Goal: Task Accomplishment & Management: Use online tool/utility

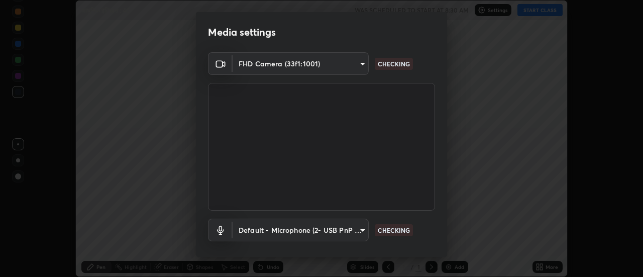
scroll to position [53, 0]
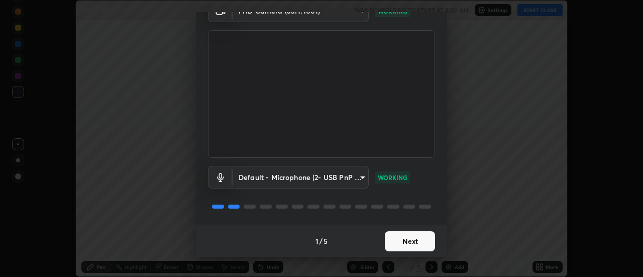
click at [420, 237] on button "Next" at bounding box center [410, 241] width 50 height 20
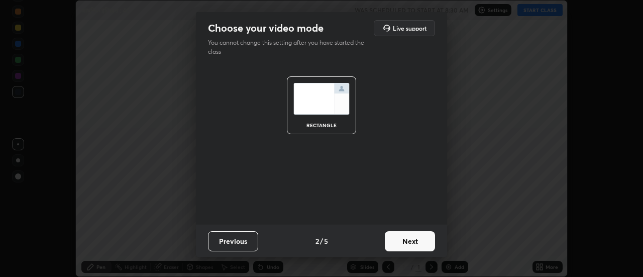
scroll to position [0, 0]
click at [419, 240] on button "Next" at bounding box center [410, 241] width 50 height 20
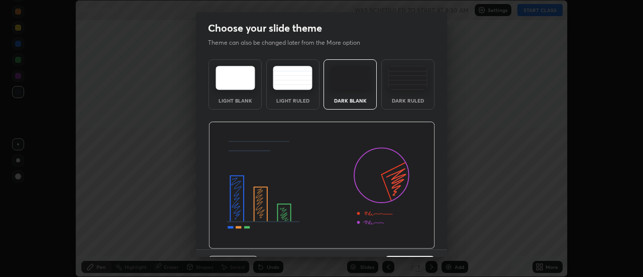
click at [421, 241] on img at bounding box center [322, 186] width 227 height 128
click at [422, 242] on img at bounding box center [322, 186] width 227 height 128
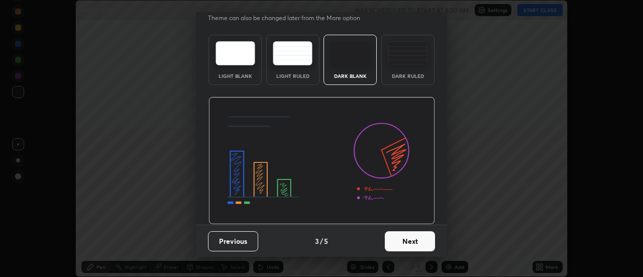
click at [422, 241] on button "Next" at bounding box center [410, 241] width 50 height 20
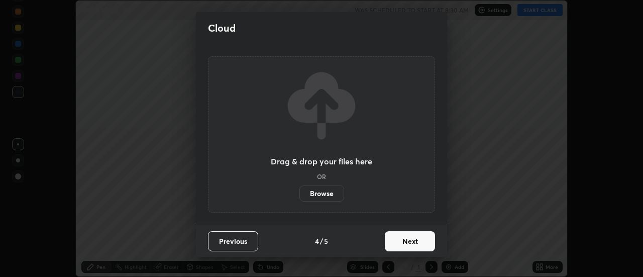
scroll to position [0, 0]
click at [421, 241] on button "Next" at bounding box center [410, 241] width 50 height 20
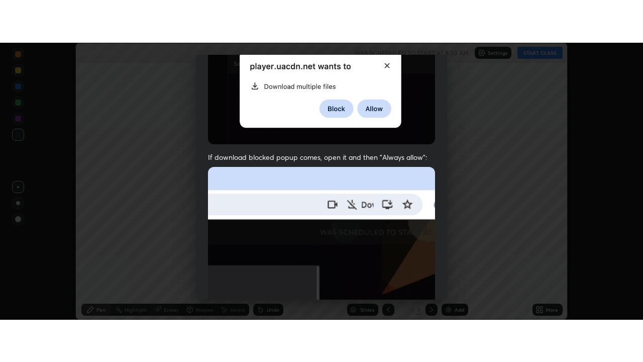
scroll to position [258, 0]
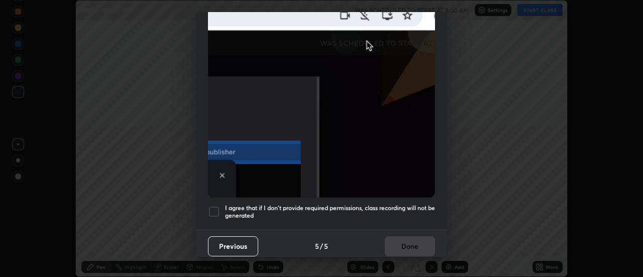
click at [216, 206] on div at bounding box center [214, 212] width 12 height 12
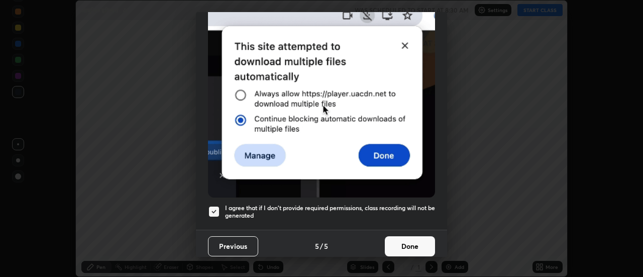
click at [408, 240] on button "Done" at bounding box center [410, 246] width 50 height 20
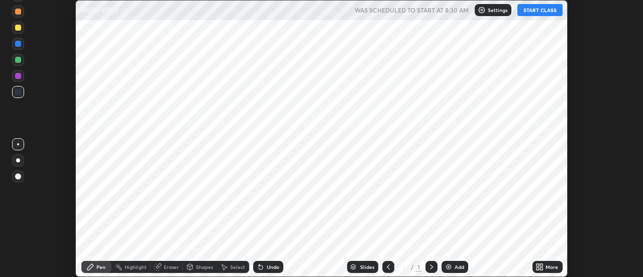
click at [539, 264] on icon at bounding box center [538, 265] width 3 height 3
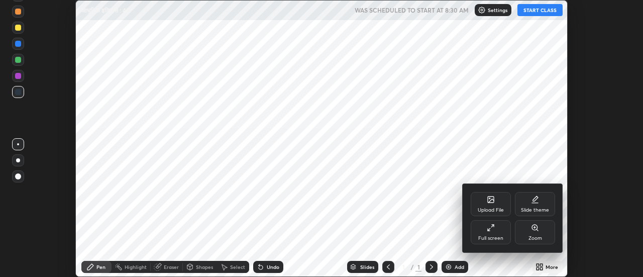
click at [497, 229] on div "Full screen" at bounding box center [491, 232] width 40 height 24
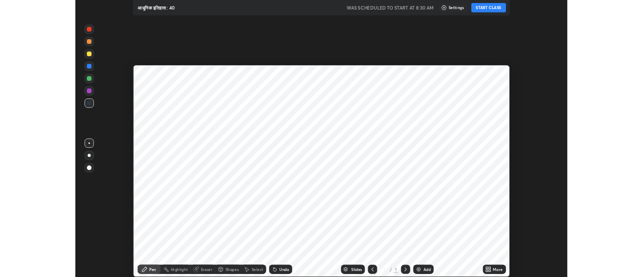
scroll to position [362, 643]
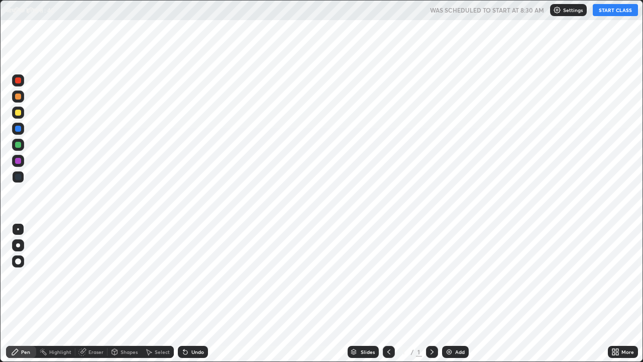
click at [614, 276] on icon at bounding box center [614, 350] width 3 height 3
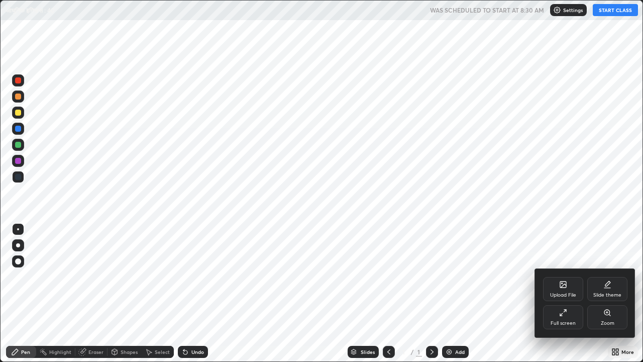
click at [567, 276] on div "Upload File" at bounding box center [563, 289] width 40 height 24
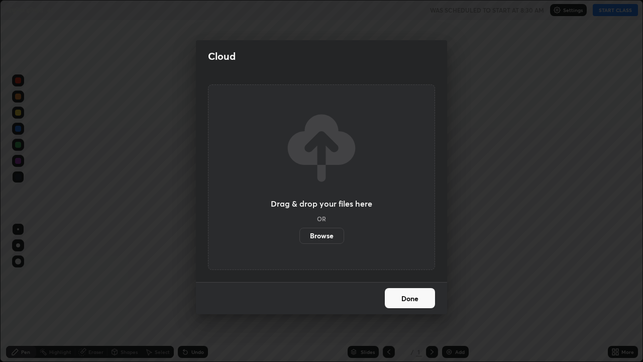
click at [333, 233] on label "Browse" at bounding box center [322, 236] width 45 height 16
click at [300, 233] on input "Browse" at bounding box center [300, 236] width 0 height 16
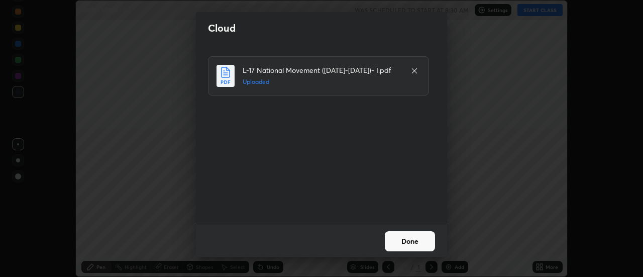
click at [416, 240] on button "Done" at bounding box center [410, 241] width 50 height 20
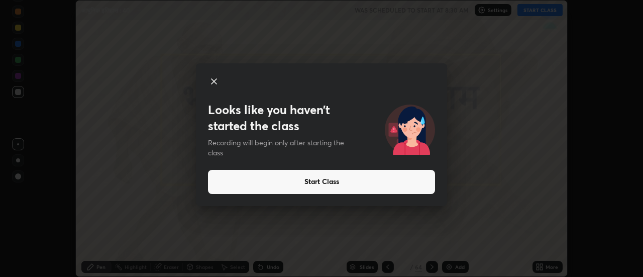
click at [266, 183] on button "Start Class" at bounding box center [321, 182] width 227 height 24
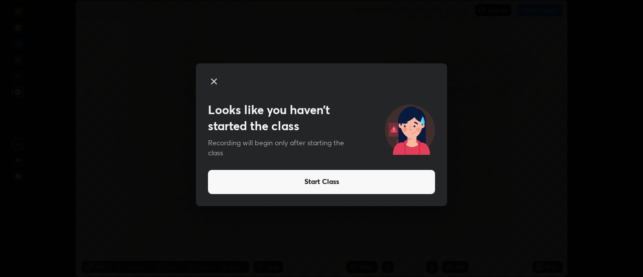
click at [302, 183] on button "Start Class" at bounding box center [321, 182] width 227 height 24
click at [294, 186] on button "Start Class" at bounding box center [321, 182] width 227 height 24
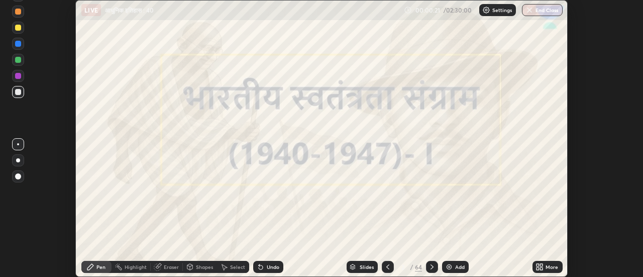
click at [546, 269] on div "More" at bounding box center [548, 267] width 30 height 12
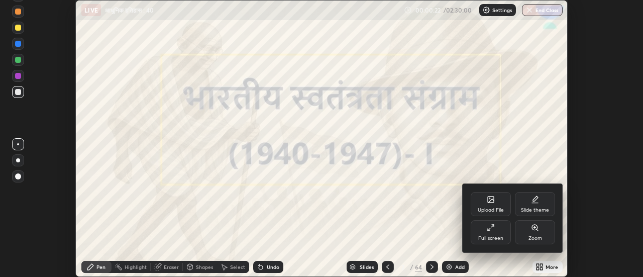
click at [497, 236] on div "Full screen" at bounding box center [490, 238] width 25 height 5
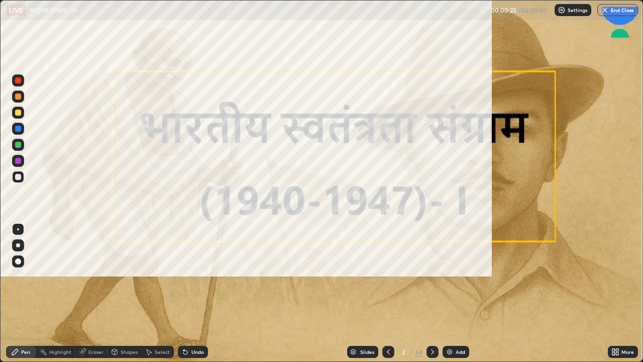
scroll to position [362, 643]
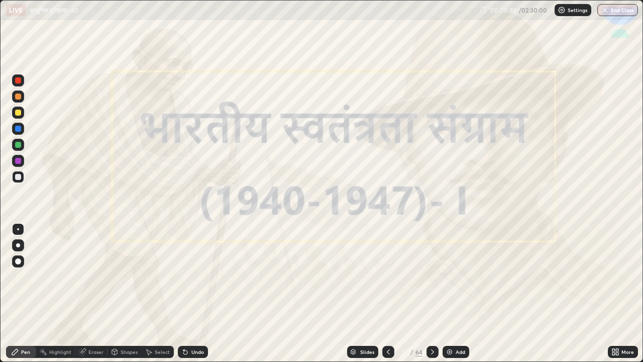
click at [389, 276] on icon at bounding box center [388, 352] width 8 height 8
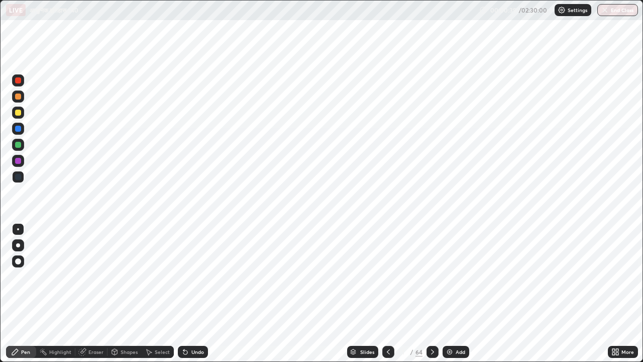
click at [432, 276] on icon at bounding box center [433, 352] width 8 height 8
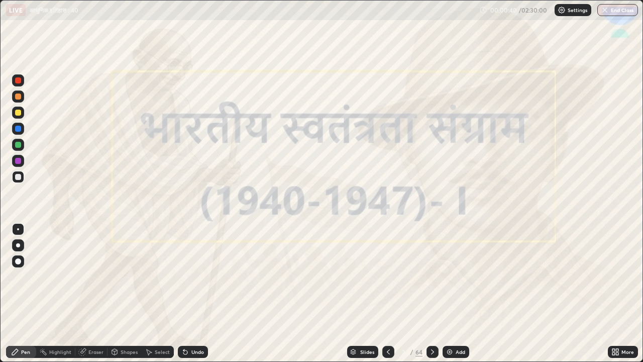
click at [432, 276] on icon at bounding box center [433, 352] width 8 height 8
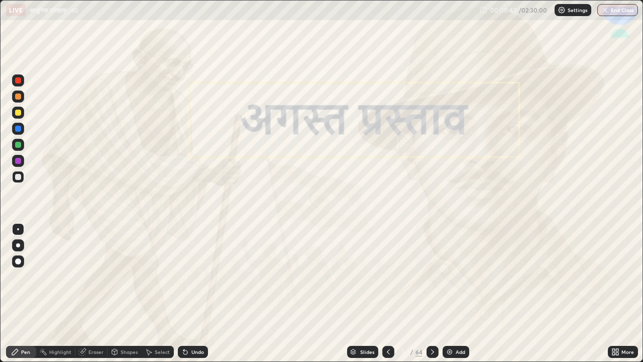
click at [437, 276] on div at bounding box center [433, 352] width 12 height 12
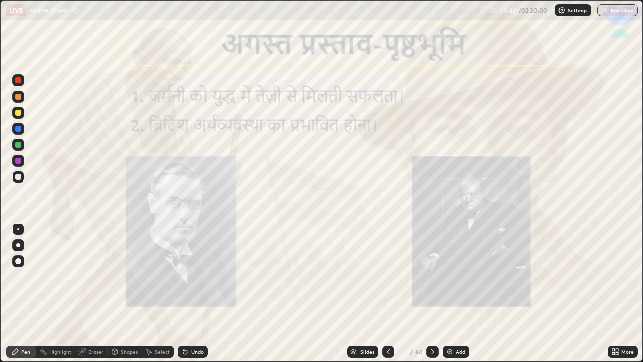
click at [432, 276] on icon at bounding box center [433, 352] width 8 height 8
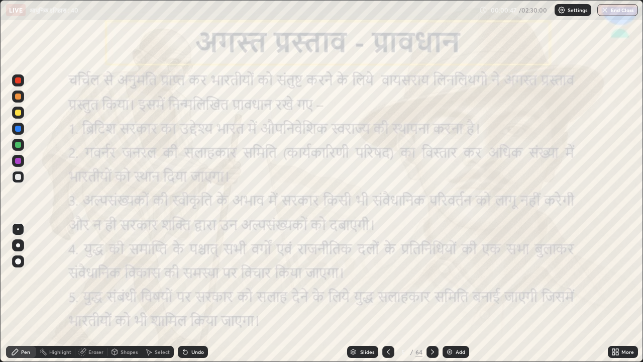
click at [392, 276] on div at bounding box center [388, 352] width 12 height 12
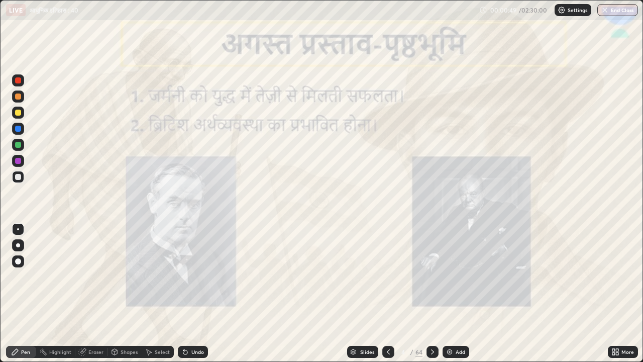
click at [387, 276] on icon at bounding box center [388, 352] width 8 height 8
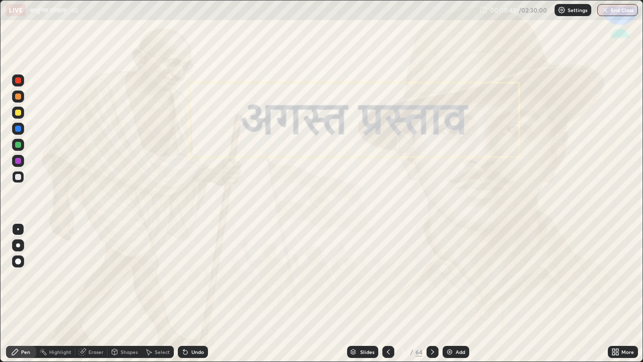
click at [387, 276] on icon at bounding box center [388, 352] width 8 height 8
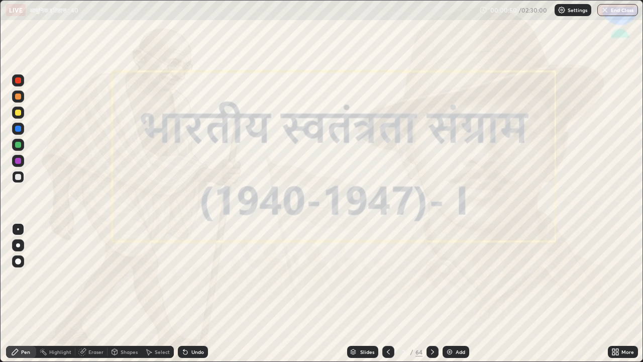
click at [387, 276] on icon at bounding box center [388, 352] width 8 height 8
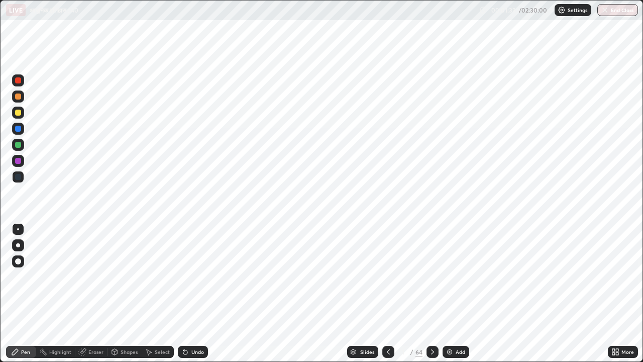
click at [436, 276] on div at bounding box center [433, 352] width 12 height 12
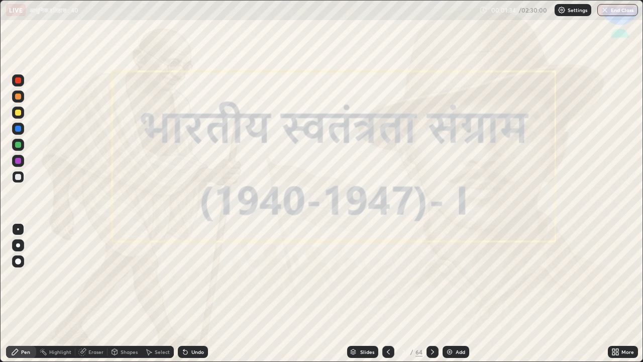
click at [436, 276] on div at bounding box center [433, 352] width 12 height 12
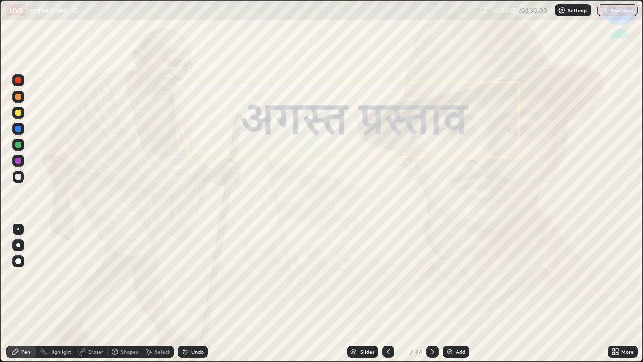
click at [435, 276] on div at bounding box center [433, 352] width 12 height 12
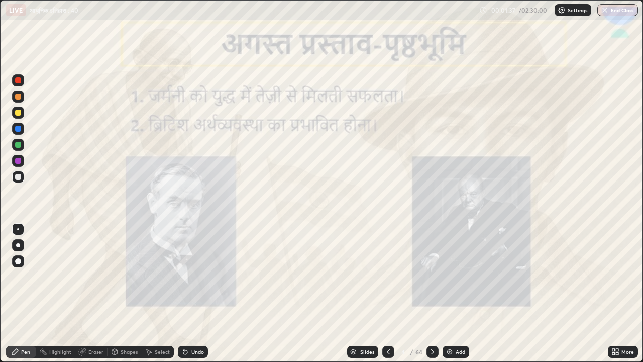
click at [432, 276] on icon at bounding box center [433, 352] width 8 height 8
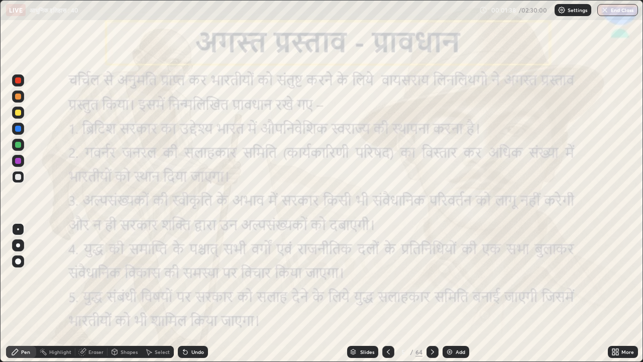
click at [387, 276] on icon at bounding box center [388, 352] width 8 height 8
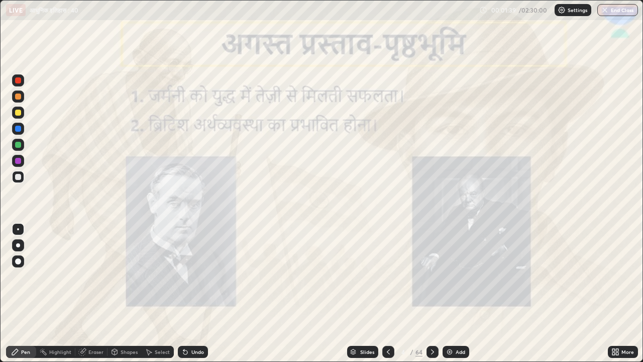
click at [391, 276] on div at bounding box center [388, 352] width 12 height 12
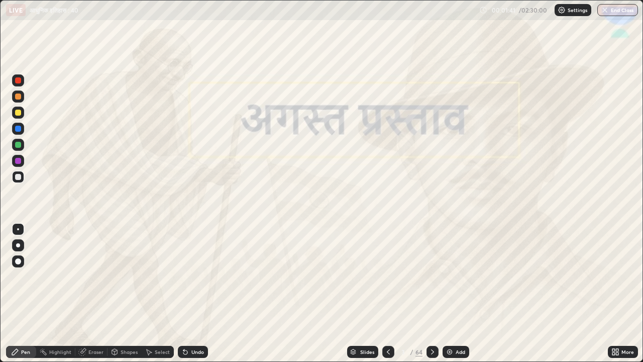
click at [387, 276] on icon at bounding box center [388, 352] width 8 height 8
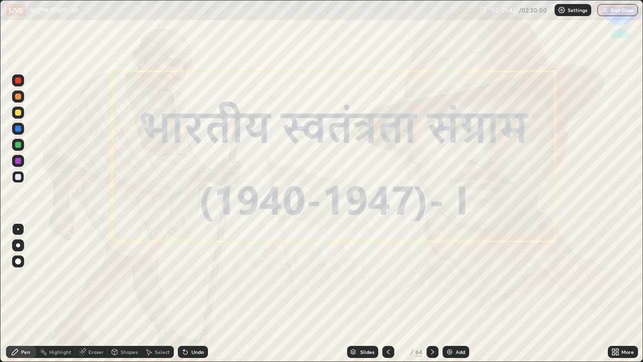
click at [451, 276] on img at bounding box center [450, 352] width 8 height 8
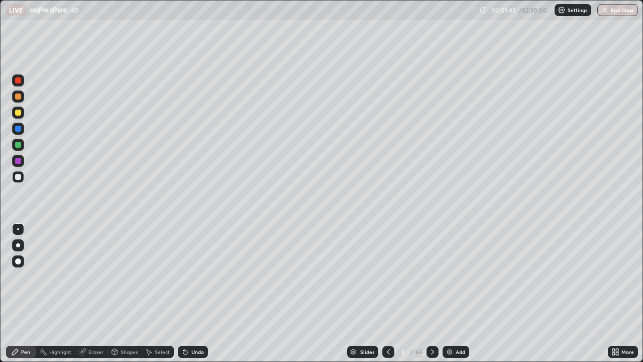
click at [452, 276] on img at bounding box center [450, 352] width 8 height 8
click at [451, 276] on img at bounding box center [450, 352] width 8 height 8
click at [387, 276] on icon at bounding box center [388, 352] width 8 height 8
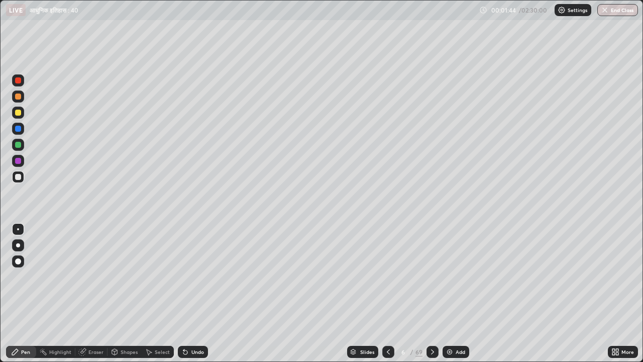
click at [387, 276] on icon at bounding box center [388, 352] width 8 height 8
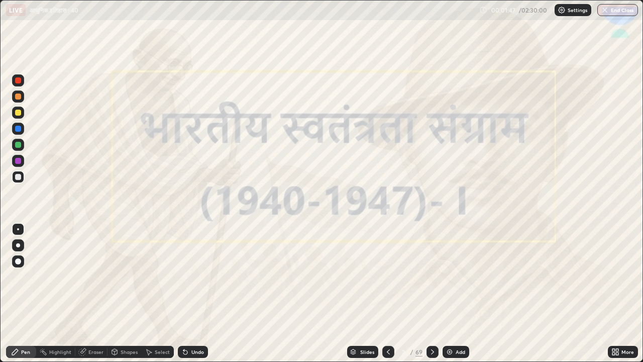
click at [436, 276] on div at bounding box center [433, 352] width 12 height 12
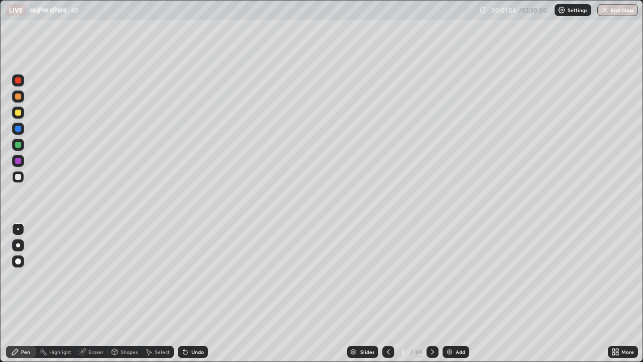
click at [23, 116] on div at bounding box center [18, 113] width 12 height 12
click at [196, 276] on div "Undo" at bounding box center [197, 351] width 13 height 5
click at [436, 276] on div at bounding box center [433, 352] width 12 height 12
click at [189, 276] on div "Undo" at bounding box center [193, 352] width 30 height 12
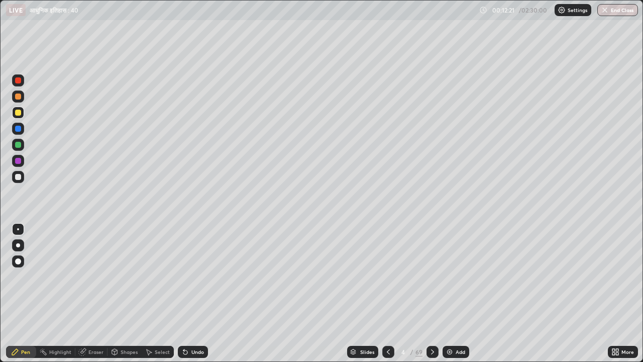
click at [432, 276] on icon at bounding box center [433, 352] width 8 height 8
click at [387, 276] on icon at bounding box center [388, 352] width 8 height 8
click at [420, 276] on div "69" at bounding box center [419, 351] width 7 height 9
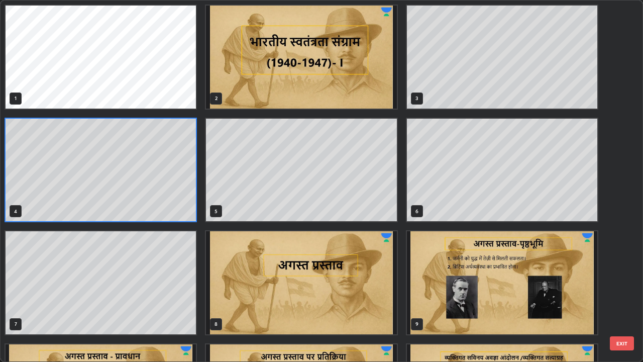
scroll to position [358, 637]
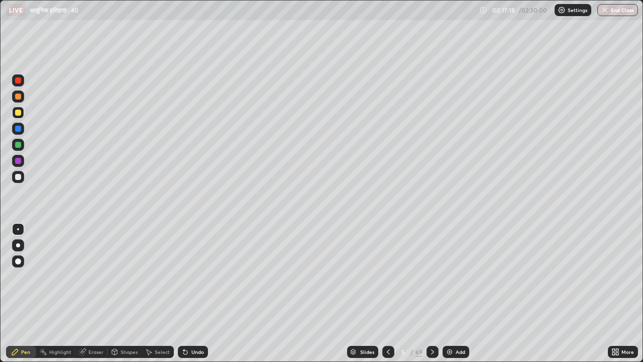
click at [431, 276] on icon at bounding box center [433, 352] width 8 height 8
click at [436, 276] on div at bounding box center [433, 352] width 12 height 12
click at [192, 276] on div "Undo" at bounding box center [197, 351] width 13 height 5
click at [196, 276] on div "Undo" at bounding box center [193, 352] width 30 height 12
click at [193, 276] on div "Undo" at bounding box center [193, 352] width 30 height 12
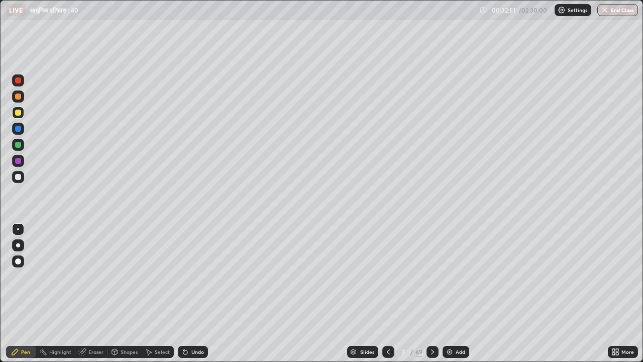
click at [191, 276] on div "Undo" at bounding box center [193, 352] width 30 height 12
click at [190, 276] on div "Undo" at bounding box center [193, 352] width 30 height 12
click at [191, 276] on div "Undo" at bounding box center [193, 352] width 30 height 12
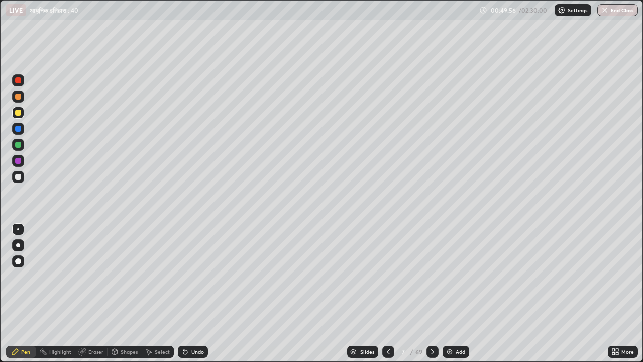
click at [431, 276] on icon at bounding box center [433, 352] width 8 height 8
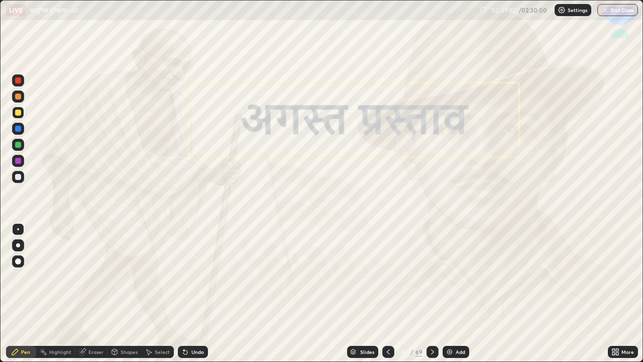
click at [431, 276] on icon at bounding box center [433, 352] width 8 height 8
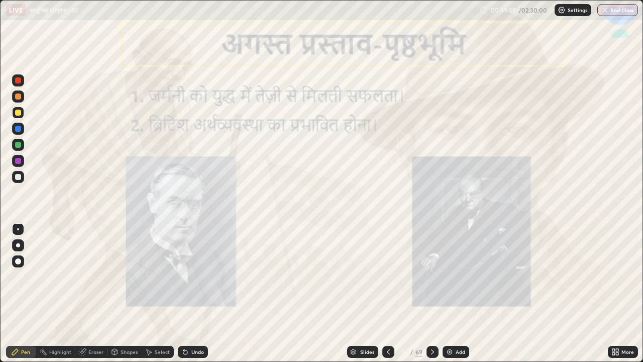
click at [391, 276] on div at bounding box center [388, 352] width 12 height 12
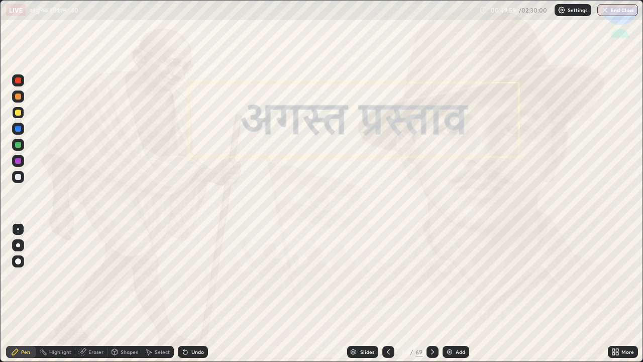
click at [456, 276] on div "Add" at bounding box center [461, 351] width 10 height 5
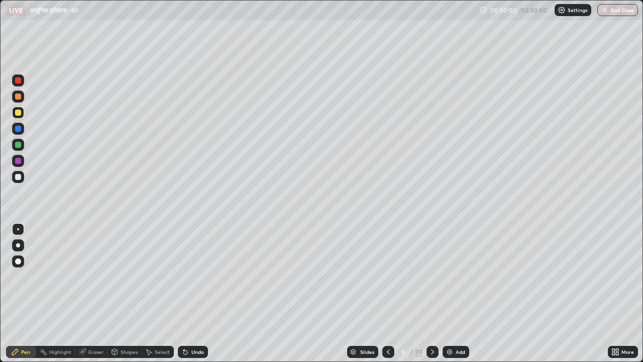
click at [454, 276] on div "Add" at bounding box center [456, 352] width 27 height 12
click at [453, 276] on div "Add" at bounding box center [456, 352] width 27 height 12
click at [451, 276] on img at bounding box center [449, 352] width 8 height 8
click at [387, 276] on icon at bounding box center [388, 352] width 8 height 8
click at [388, 276] on icon at bounding box center [388, 352] width 8 height 8
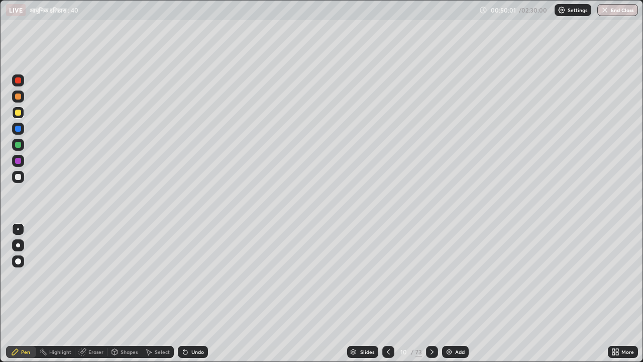
click at [389, 276] on icon at bounding box center [388, 352] width 8 height 8
click at [387, 276] on icon at bounding box center [388, 352] width 8 height 8
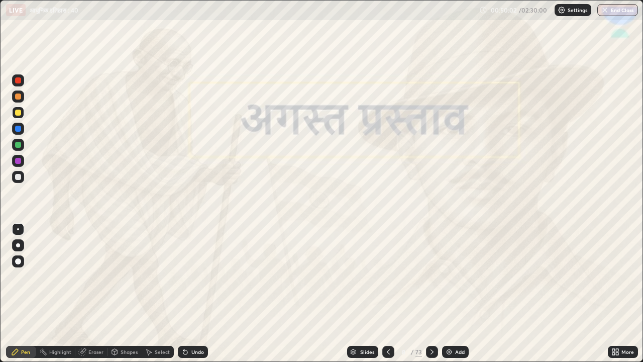
click at [432, 276] on icon at bounding box center [432, 352] width 8 height 8
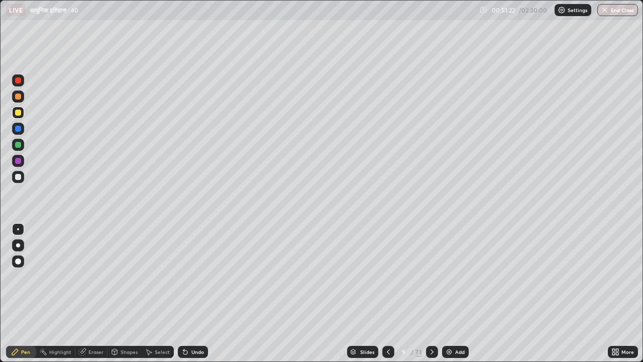
click at [387, 276] on icon at bounding box center [388, 351] width 3 height 5
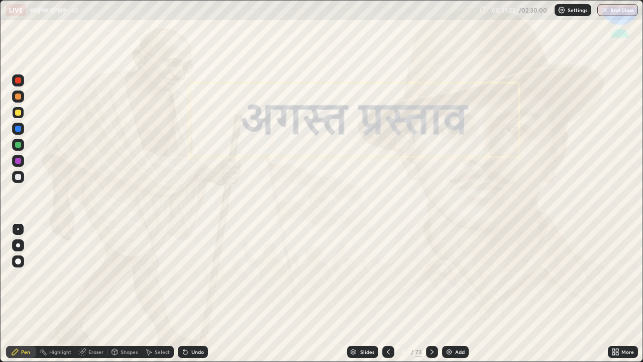
click at [431, 276] on icon at bounding box center [432, 352] width 8 height 8
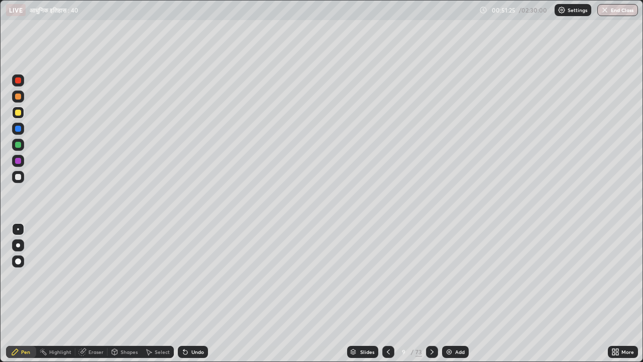
click at [22, 176] on div at bounding box center [18, 177] width 12 height 12
click at [386, 276] on icon at bounding box center [388, 352] width 8 height 8
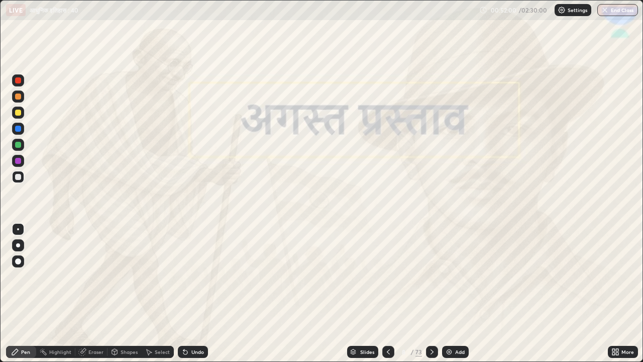
click at [428, 276] on icon at bounding box center [432, 352] width 8 height 8
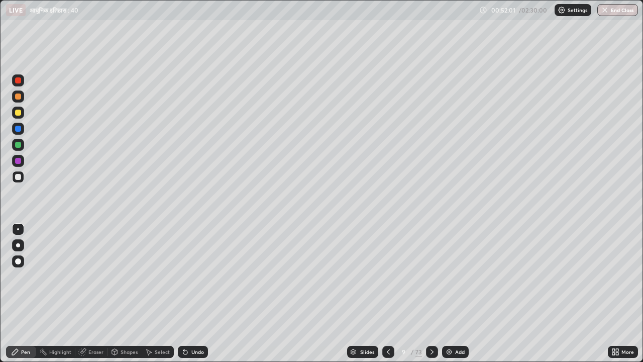
click at [18, 177] on div at bounding box center [18, 177] width 6 height 6
click at [19, 115] on div at bounding box center [18, 113] width 6 height 6
click at [191, 276] on div "Undo" at bounding box center [193, 352] width 30 height 12
click at [188, 276] on div "Undo" at bounding box center [193, 352] width 30 height 12
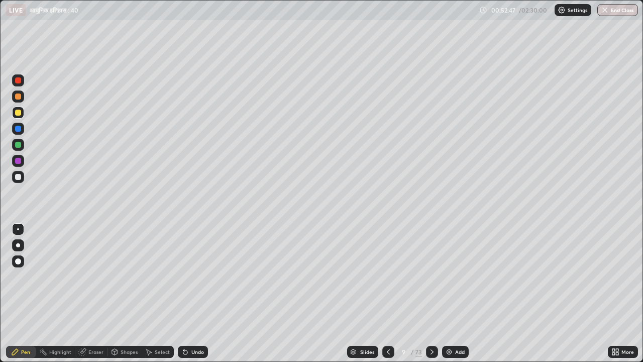
click at [191, 276] on div "Undo" at bounding box center [197, 351] width 13 height 5
click at [22, 178] on div at bounding box center [18, 177] width 12 height 12
click at [431, 276] on icon at bounding box center [432, 351] width 3 height 5
click at [23, 115] on div at bounding box center [18, 113] width 12 height 12
click at [196, 276] on div "Undo" at bounding box center [197, 351] width 13 height 5
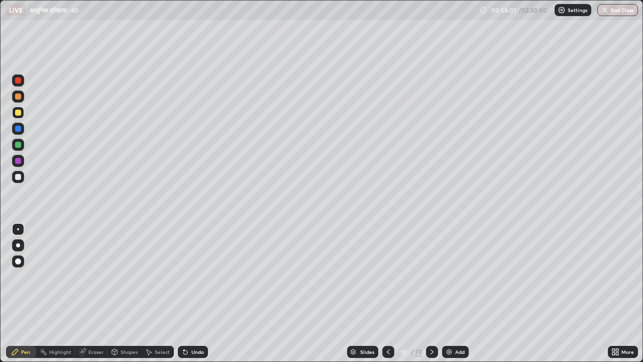
click at [195, 276] on div "Undo" at bounding box center [197, 351] width 13 height 5
click at [196, 276] on div "Undo" at bounding box center [193, 352] width 30 height 12
click at [195, 276] on div "Undo" at bounding box center [193, 352] width 30 height 12
click at [194, 276] on div "Undo" at bounding box center [193, 352] width 30 height 12
click at [192, 276] on div "Undo" at bounding box center [193, 352] width 30 height 12
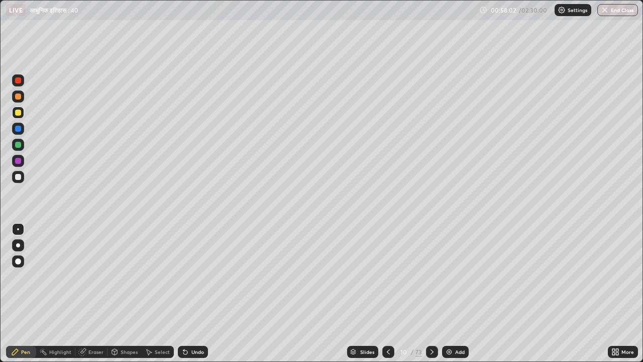
click at [193, 276] on div "Undo" at bounding box center [193, 352] width 30 height 12
click at [22, 176] on div at bounding box center [18, 177] width 12 height 12
click at [437, 276] on div at bounding box center [432, 352] width 12 height 12
click at [22, 112] on div at bounding box center [18, 113] width 12 height 12
click at [191, 276] on div "Undo" at bounding box center [193, 352] width 30 height 12
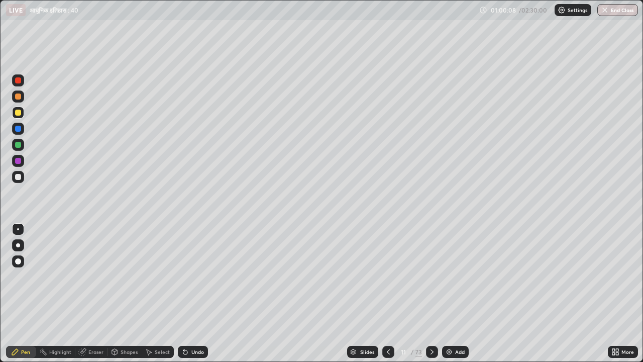
click at [191, 276] on div "Undo" at bounding box center [197, 351] width 13 height 5
click at [191, 276] on div "Undo" at bounding box center [193, 352] width 30 height 12
click at [191, 276] on div "Undo" at bounding box center [197, 351] width 13 height 5
click at [188, 276] on div "Undo" at bounding box center [193, 352] width 30 height 12
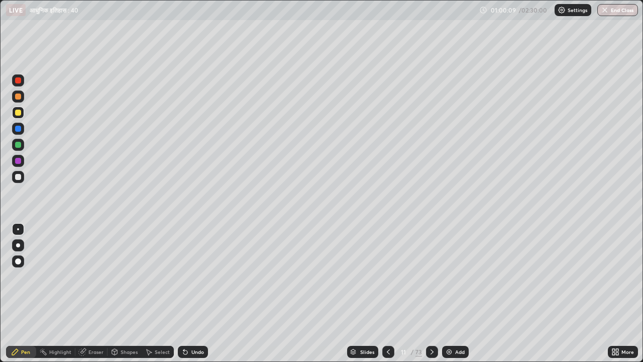
click at [188, 276] on div "Undo" at bounding box center [193, 352] width 30 height 12
click at [196, 276] on div "Undo" at bounding box center [197, 351] width 13 height 5
click at [188, 276] on div "Undo" at bounding box center [193, 352] width 30 height 12
click at [191, 276] on div "Undo" at bounding box center [193, 352] width 30 height 12
click at [195, 276] on div "Undo" at bounding box center [197, 351] width 13 height 5
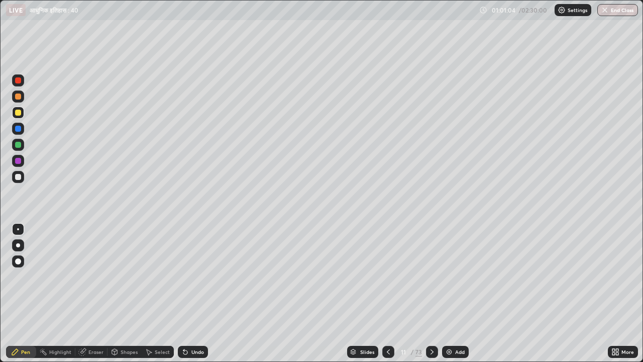
click at [23, 177] on div at bounding box center [18, 177] width 12 height 12
click at [191, 276] on div "Undo" at bounding box center [197, 351] width 13 height 5
click at [190, 276] on div "Undo" at bounding box center [193, 352] width 30 height 12
click at [192, 276] on div "Undo" at bounding box center [193, 352] width 30 height 12
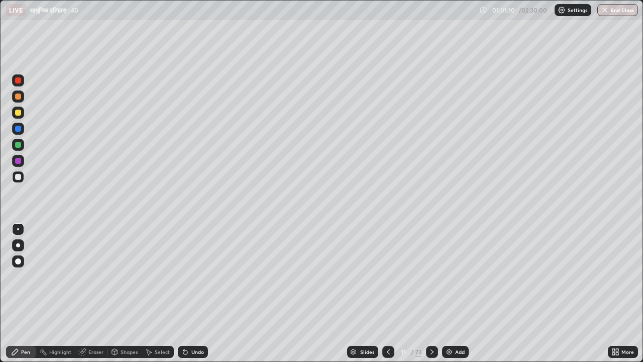
click at [191, 276] on div "Undo" at bounding box center [193, 352] width 30 height 12
click at [193, 276] on div "Undo" at bounding box center [193, 352] width 30 height 12
click at [20, 114] on div at bounding box center [18, 113] width 6 height 6
click at [182, 276] on icon at bounding box center [185, 352] width 8 height 8
click at [183, 276] on icon at bounding box center [183, 349] width 1 height 1
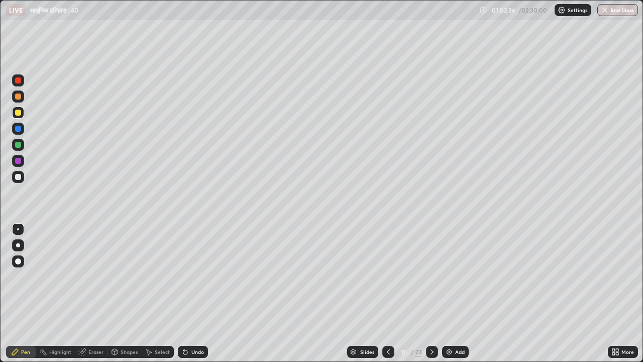
click at [431, 276] on icon at bounding box center [432, 351] width 3 height 5
click at [183, 276] on icon at bounding box center [183, 349] width 1 height 1
click at [24, 179] on div at bounding box center [18, 177] width 12 height 12
click at [21, 112] on div at bounding box center [18, 113] width 6 height 6
click at [431, 276] on icon at bounding box center [432, 352] width 8 height 8
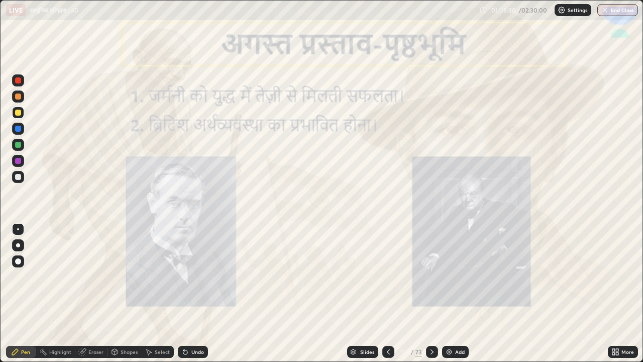
click at [386, 276] on icon at bounding box center [388, 352] width 8 height 8
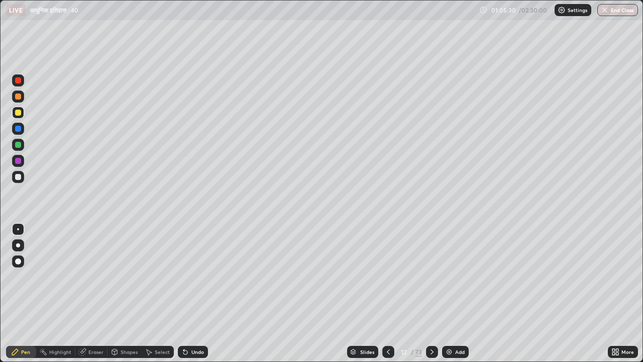
click at [456, 276] on div "Add" at bounding box center [460, 351] width 10 height 5
click at [453, 276] on div "Add" at bounding box center [455, 352] width 27 height 12
click at [389, 276] on icon at bounding box center [389, 352] width 8 height 8
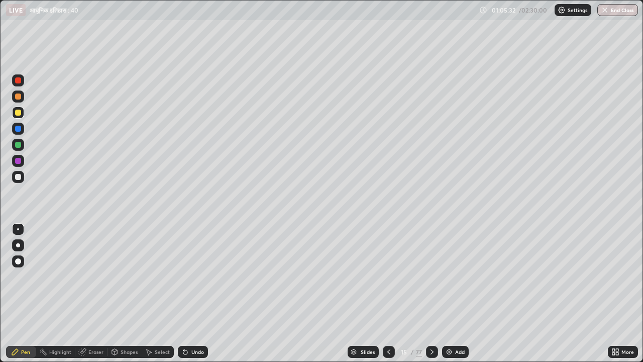
click at [387, 276] on icon at bounding box center [389, 352] width 8 height 8
click at [387, 276] on icon at bounding box center [388, 351] width 3 height 5
click at [388, 276] on icon at bounding box center [389, 352] width 8 height 8
click at [431, 276] on icon at bounding box center [432, 352] width 8 height 8
click at [192, 276] on div "Undo" at bounding box center [197, 351] width 13 height 5
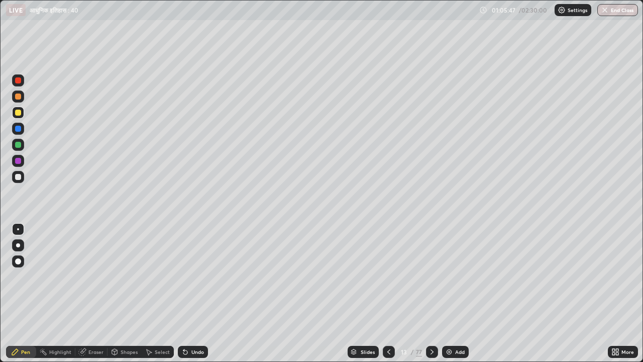
click at [191, 276] on div "Undo" at bounding box center [197, 351] width 13 height 5
click at [194, 276] on div "Undo" at bounding box center [197, 351] width 13 height 5
click at [197, 276] on div "Undo" at bounding box center [193, 352] width 30 height 12
click at [197, 276] on div "Undo" at bounding box center [197, 351] width 13 height 5
click at [388, 276] on icon at bounding box center [389, 352] width 8 height 8
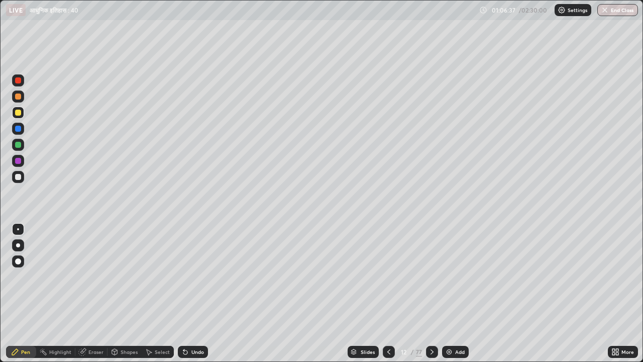
click at [431, 276] on icon at bounding box center [432, 352] width 8 height 8
click at [431, 276] on icon at bounding box center [432, 351] width 3 height 5
click at [192, 276] on div "Undo" at bounding box center [193, 352] width 30 height 12
click at [191, 276] on div "Undo" at bounding box center [197, 351] width 13 height 5
click at [20, 177] on div at bounding box center [18, 177] width 6 height 6
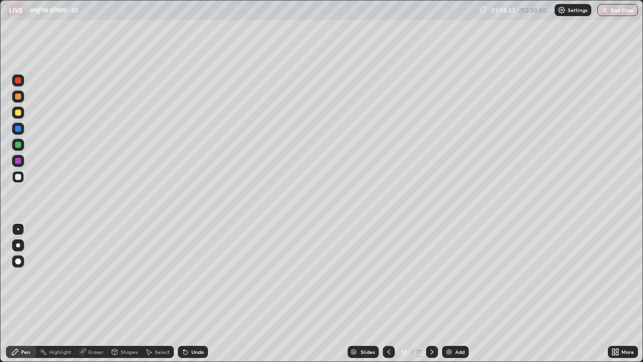
click at [192, 276] on div "Undo" at bounding box center [197, 351] width 13 height 5
click at [191, 276] on div "Undo" at bounding box center [193, 352] width 30 height 12
click at [21, 114] on div at bounding box center [18, 113] width 6 height 6
click at [430, 276] on icon at bounding box center [432, 352] width 8 height 8
click at [389, 276] on icon at bounding box center [389, 352] width 8 height 8
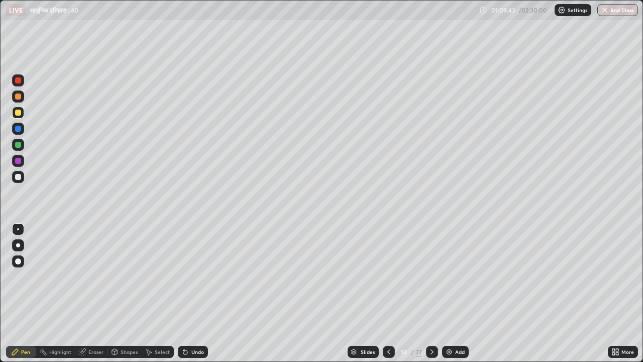
click at [429, 276] on div at bounding box center [432, 352] width 12 height 12
click at [200, 276] on div "Undo" at bounding box center [197, 351] width 13 height 5
click at [189, 276] on div "Undo" at bounding box center [193, 352] width 30 height 12
click at [195, 276] on div "Undo" at bounding box center [197, 351] width 13 height 5
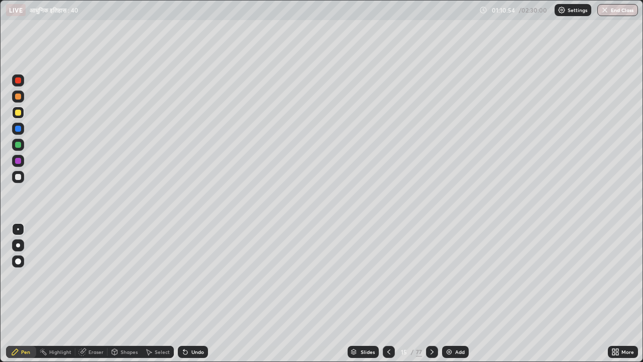
click at [196, 276] on div "Undo" at bounding box center [197, 351] width 13 height 5
click at [19, 177] on div at bounding box center [18, 177] width 6 height 6
click at [392, 276] on div at bounding box center [389, 352] width 12 height 12
click at [388, 276] on icon at bounding box center [389, 352] width 8 height 8
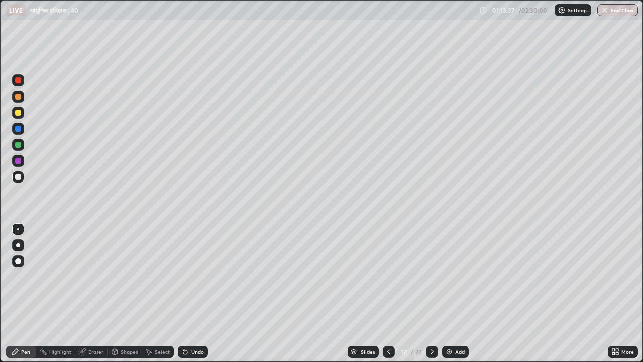
click at [388, 276] on icon at bounding box center [389, 352] width 8 height 8
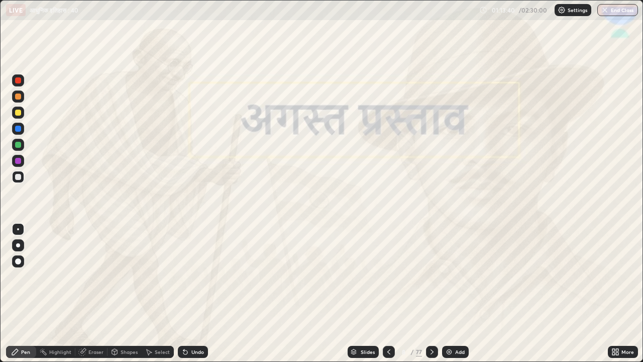
click at [431, 276] on icon at bounding box center [432, 352] width 8 height 8
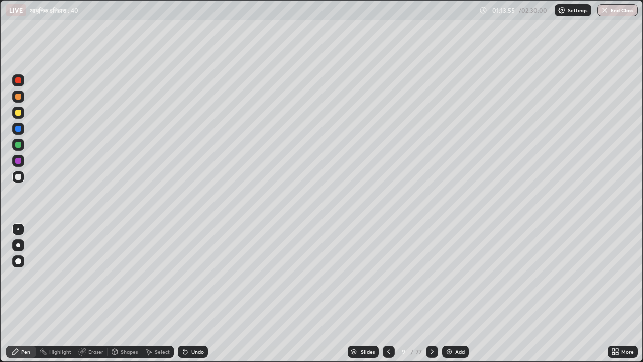
click at [431, 276] on icon at bounding box center [432, 352] width 8 height 8
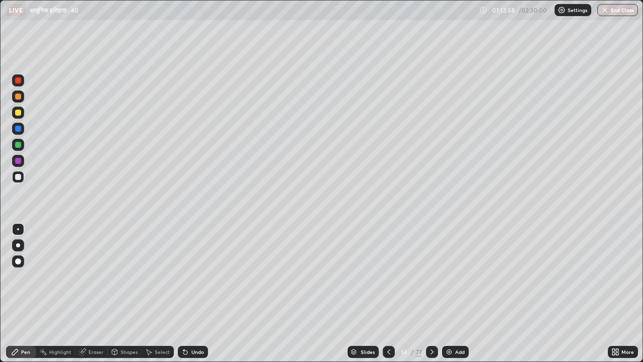
click at [432, 276] on icon at bounding box center [432, 352] width 8 height 8
click at [433, 276] on icon at bounding box center [432, 352] width 8 height 8
click at [432, 276] on icon at bounding box center [432, 352] width 8 height 8
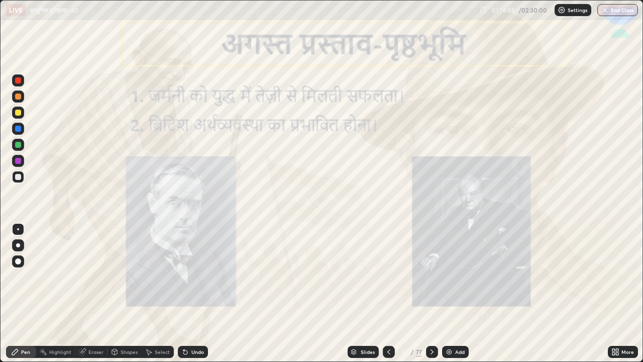
click at [22, 162] on div at bounding box center [18, 161] width 12 height 12
click at [393, 276] on div at bounding box center [389, 352] width 12 height 12
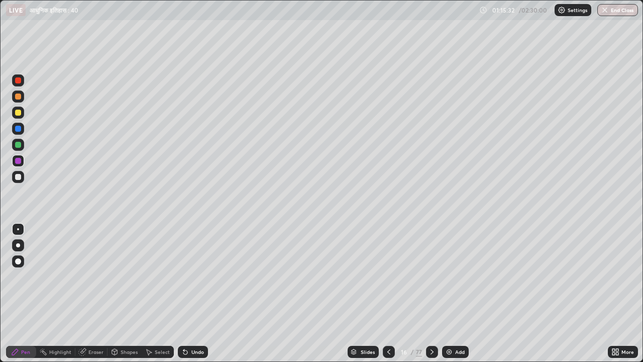
click at [434, 276] on icon at bounding box center [432, 352] width 8 height 8
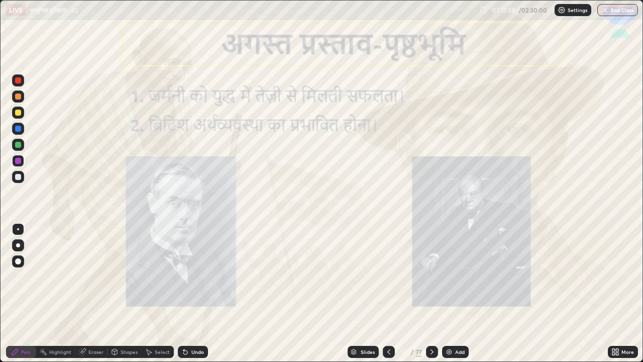
click at [199, 276] on div "Undo" at bounding box center [197, 351] width 13 height 5
click at [431, 276] on icon at bounding box center [432, 351] width 3 height 5
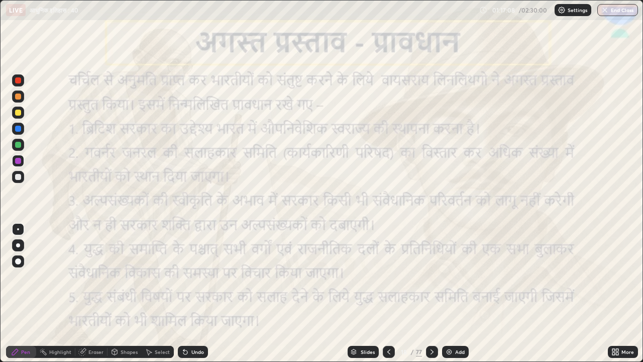
click at [19, 81] on div at bounding box center [18, 80] width 6 height 6
click at [431, 276] on icon at bounding box center [432, 352] width 8 height 8
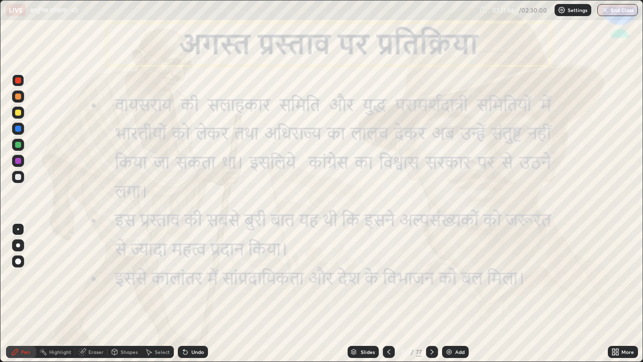
click at [393, 276] on div at bounding box center [389, 352] width 12 height 12
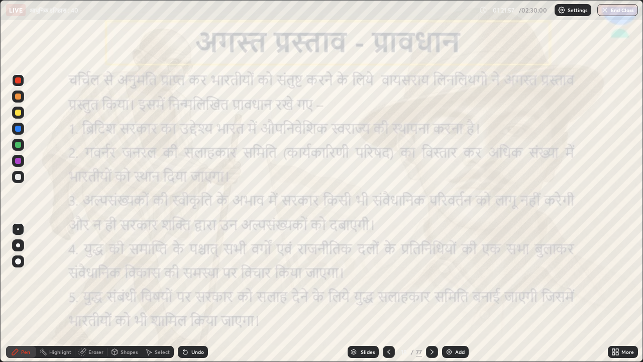
click at [393, 276] on div at bounding box center [389, 352] width 12 height 12
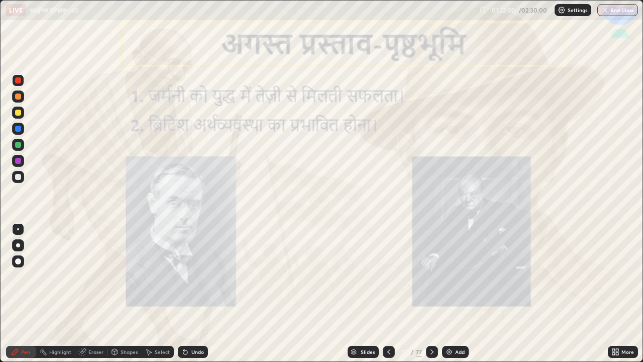
click at [431, 276] on icon at bounding box center [432, 352] width 8 height 8
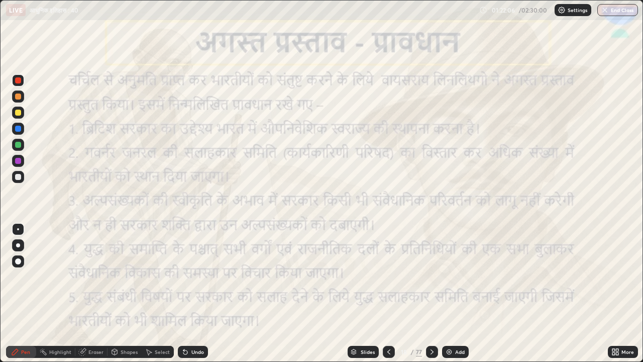
click at [388, 276] on icon at bounding box center [389, 352] width 8 height 8
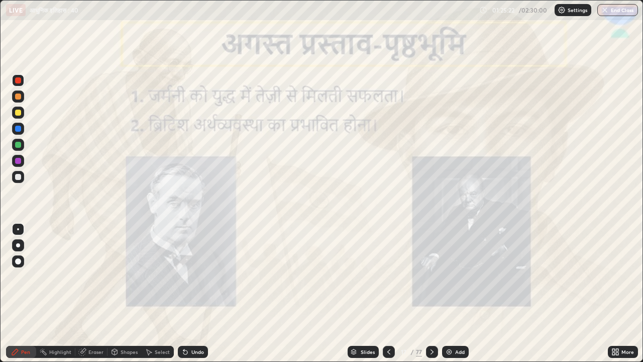
click at [432, 276] on icon at bounding box center [432, 351] width 3 height 5
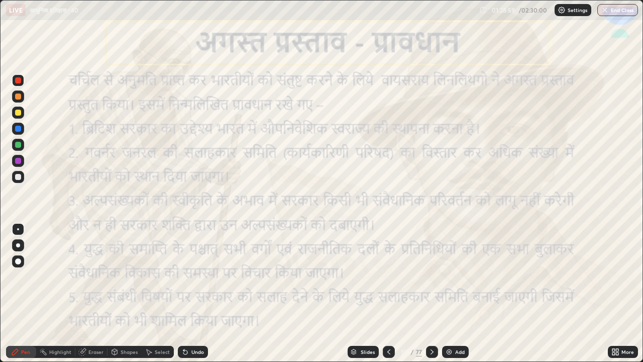
click at [436, 276] on div at bounding box center [432, 352] width 12 height 12
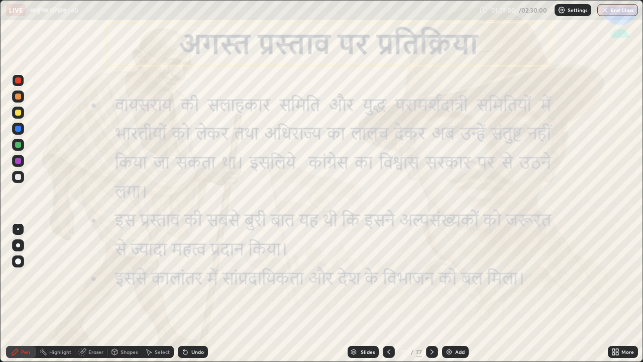
click at [431, 276] on icon at bounding box center [432, 352] width 8 height 8
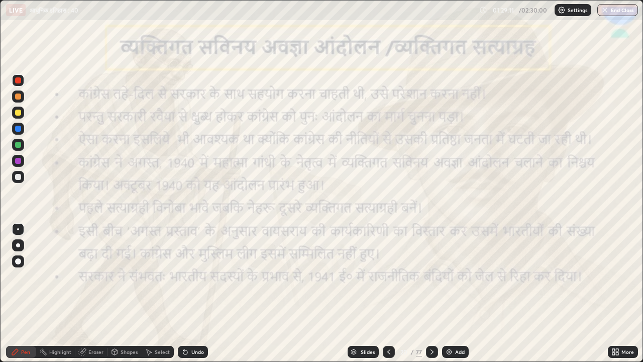
click at [431, 276] on icon at bounding box center [432, 352] width 8 height 8
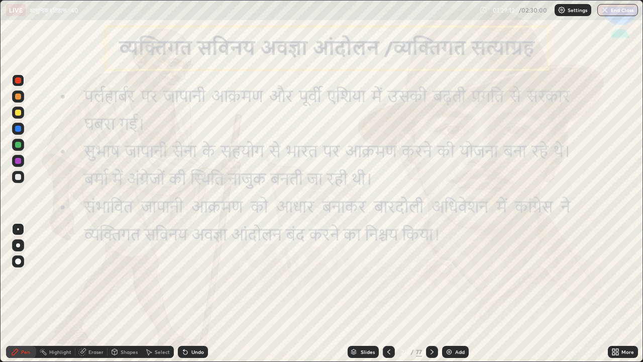
click at [388, 276] on icon at bounding box center [389, 352] width 8 height 8
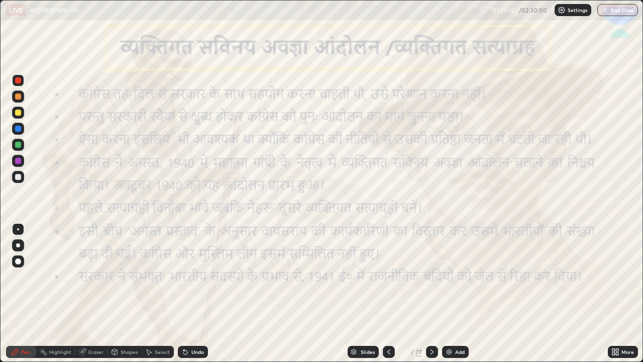
click at [453, 276] on div "Add" at bounding box center [455, 352] width 27 height 12
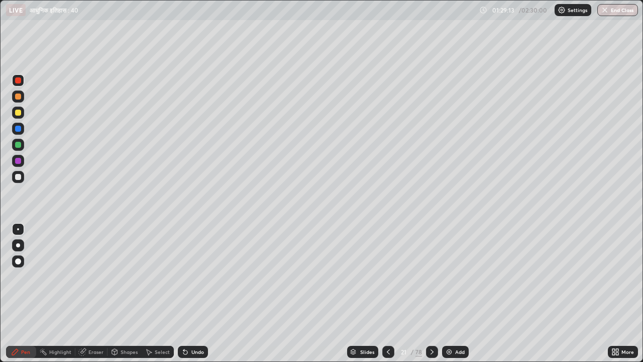
click at [453, 276] on div "Add" at bounding box center [455, 352] width 27 height 12
click at [451, 276] on img at bounding box center [449, 352] width 8 height 8
click at [387, 276] on icon at bounding box center [388, 352] width 8 height 8
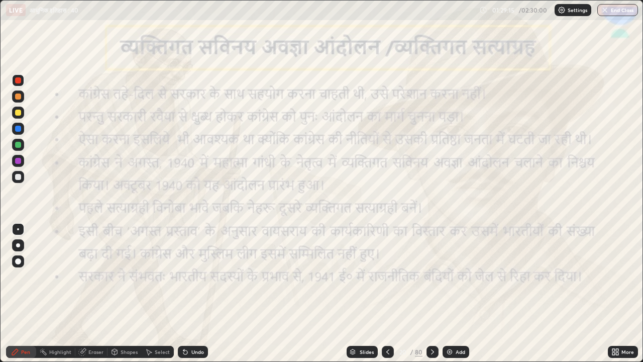
click at [387, 276] on icon at bounding box center [388, 352] width 8 height 8
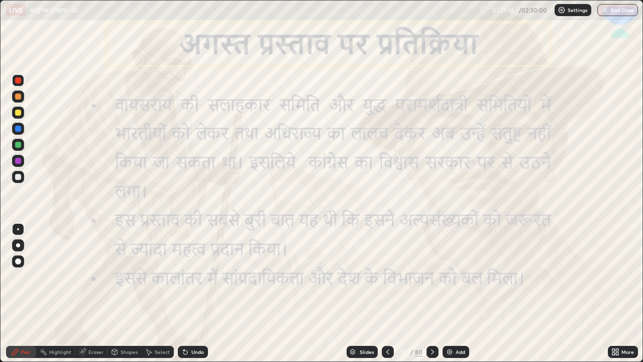
click at [432, 276] on icon at bounding box center [433, 352] width 8 height 8
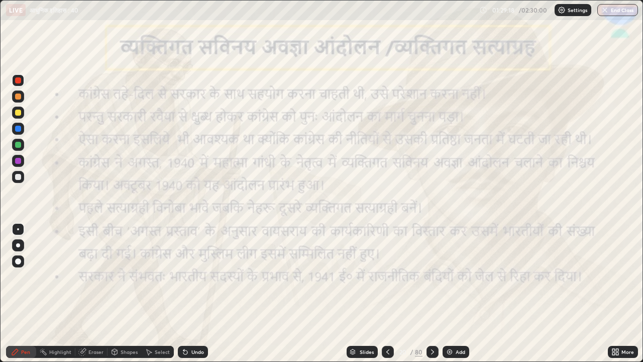
click at [432, 276] on icon at bounding box center [433, 352] width 8 height 8
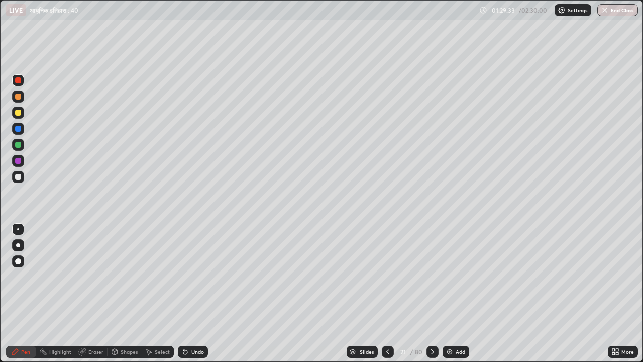
click at [392, 276] on div at bounding box center [388, 352] width 12 height 12
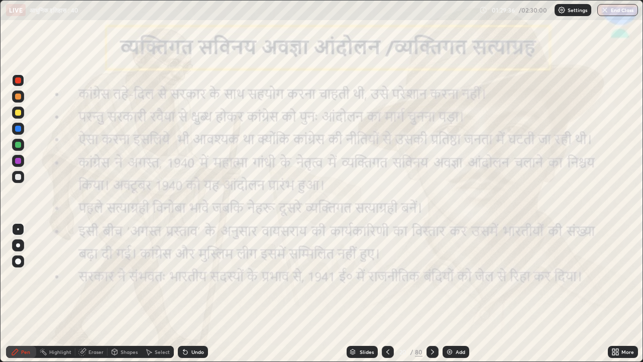
click at [391, 276] on div at bounding box center [388, 352] width 12 height 12
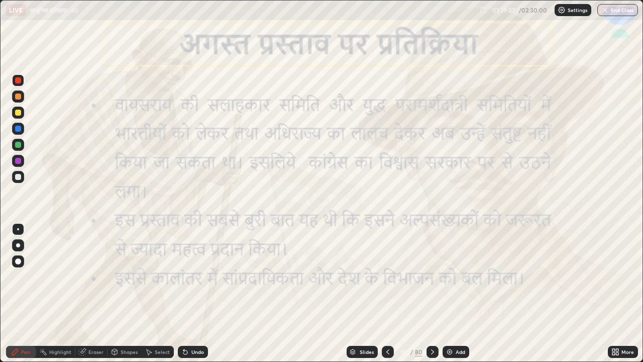
click at [432, 276] on icon at bounding box center [433, 352] width 8 height 8
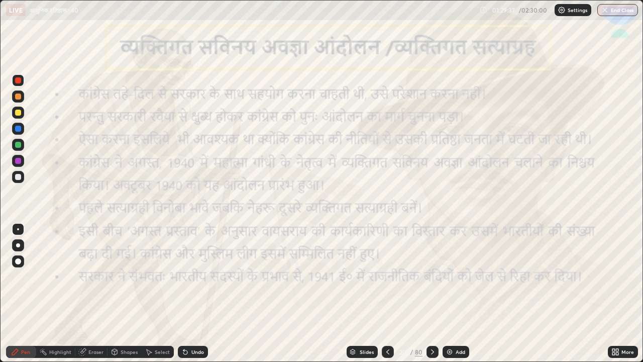
click at [437, 276] on div at bounding box center [433, 352] width 12 height 12
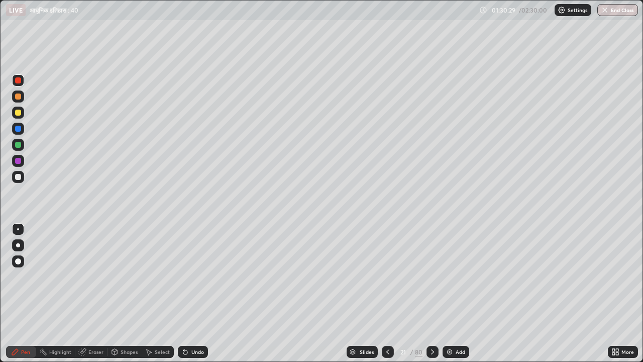
click at [22, 117] on div at bounding box center [18, 113] width 12 height 12
click at [183, 276] on icon at bounding box center [183, 349] width 1 height 1
click at [432, 276] on icon at bounding box center [433, 352] width 8 height 8
click at [436, 276] on div at bounding box center [433, 352] width 12 height 12
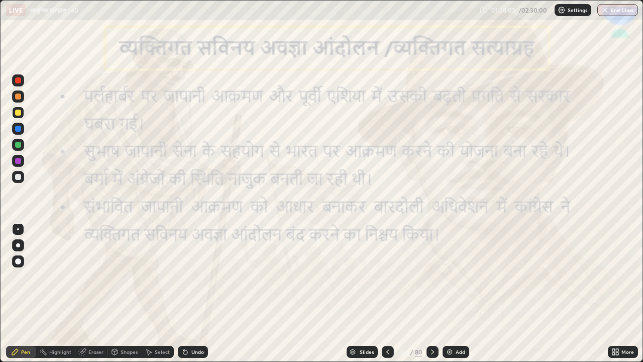
click at [392, 276] on div at bounding box center [388, 352] width 12 height 12
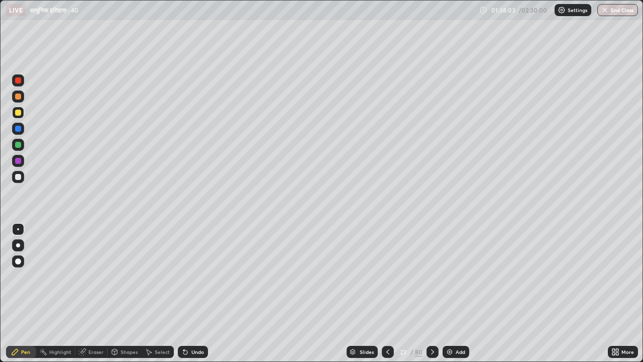
click at [387, 276] on icon at bounding box center [388, 352] width 8 height 8
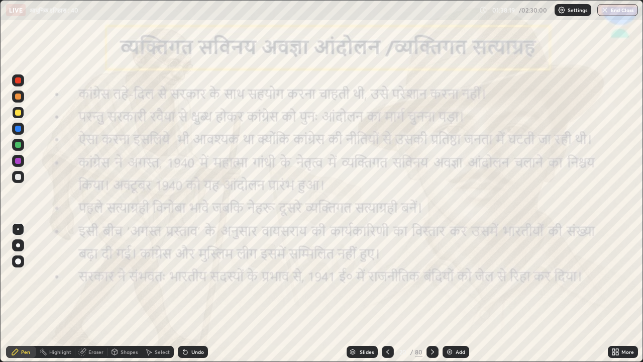
click at [434, 276] on icon at bounding box center [433, 352] width 8 height 8
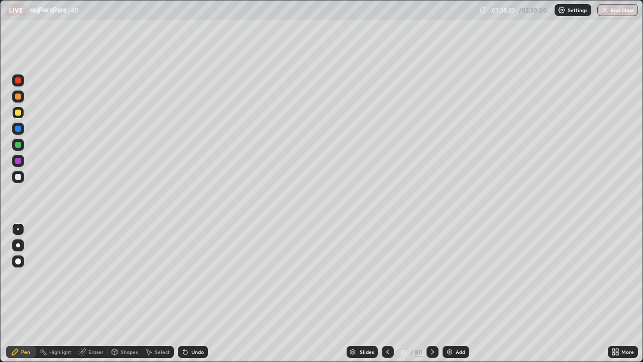
click at [432, 276] on icon at bounding box center [433, 352] width 8 height 8
click at [431, 276] on icon at bounding box center [433, 352] width 8 height 8
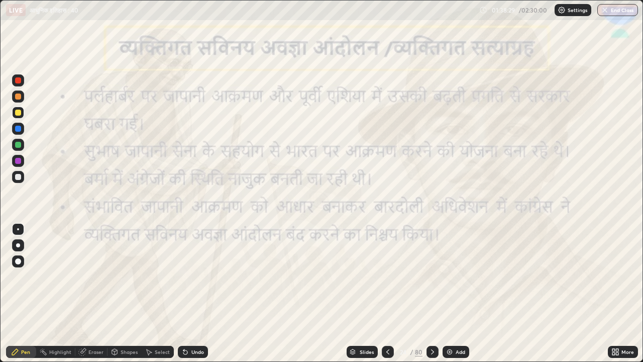
click at [24, 164] on div at bounding box center [18, 161] width 12 height 12
click at [432, 276] on icon at bounding box center [433, 352] width 8 height 8
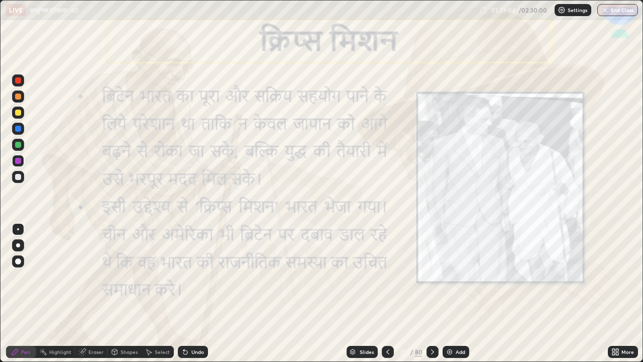
click at [385, 276] on icon at bounding box center [388, 352] width 8 height 8
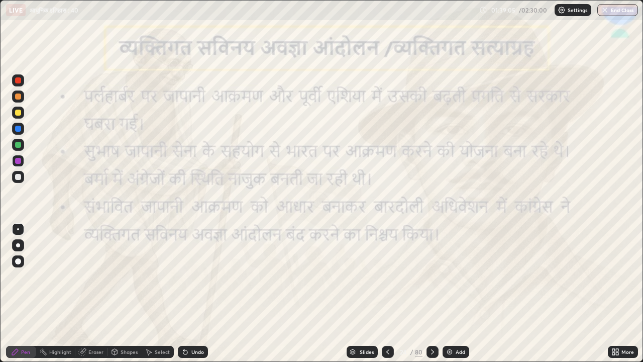
click at [385, 276] on icon at bounding box center [388, 352] width 8 height 8
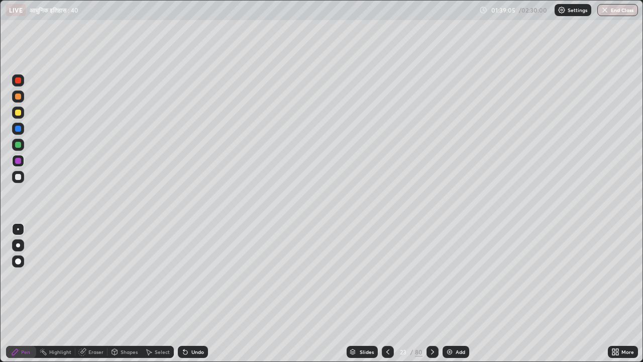
click at [386, 276] on icon at bounding box center [387, 351] width 3 height 5
click at [387, 276] on icon at bounding box center [388, 352] width 8 height 8
click at [431, 276] on icon at bounding box center [432, 351] width 3 height 5
click at [386, 276] on icon at bounding box center [388, 352] width 8 height 8
click at [427, 276] on div at bounding box center [433, 352] width 12 height 20
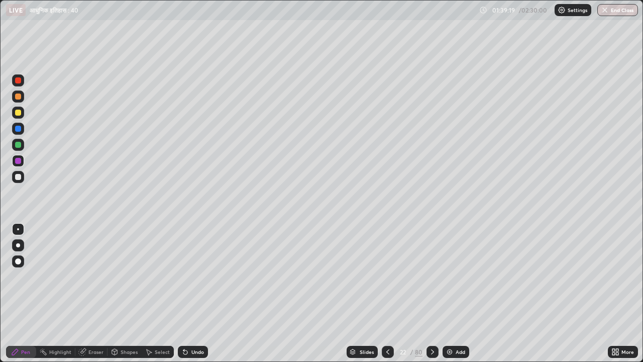
click at [18, 177] on div at bounding box center [18, 177] width 6 height 6
click at [432, 276] on icon at bounding box center [433, 352] width 8 height 8
click at [194, 276] on div "Undo" at bounding box center [197, 351] width 13 height 5
click at [197, 276] on div "Undo" at bounding box center [193, 352] width 30 height 12
click at [197, 276] on div "Undo" at bounding box center [197, 351] width 13 height 5
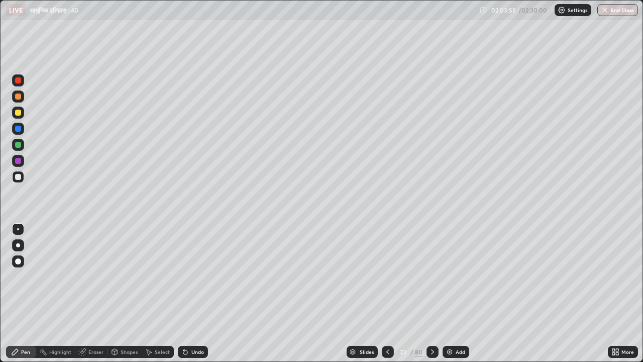
click at [387, 276] on icon at bounding box center [388, 352] width 8 height 8
click at [386, 276] on div at bounding box center [388, 352] width 12 height 12
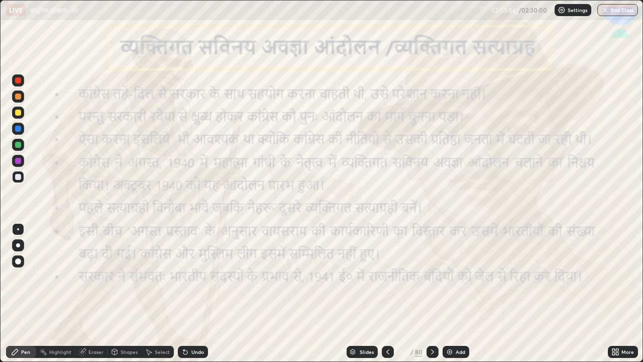
click at [387, 276] on icon at bounding box center [388, 352] width 8 height 8
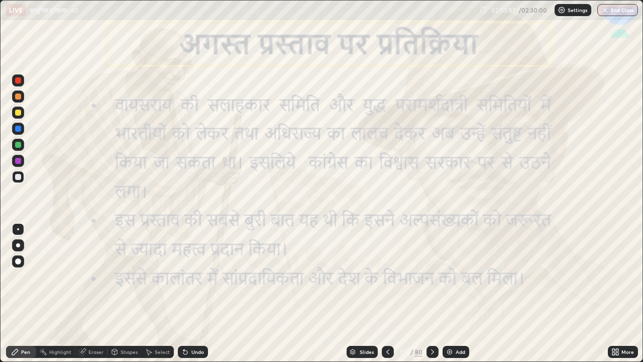
click at [387, 276] on div at bounding box center [388, 352] width 12 height 20
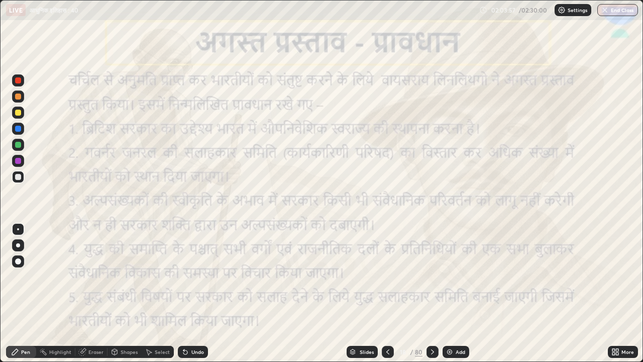
click at [388, 276] on icon at bounding box center [388, 352] width 8 height 8
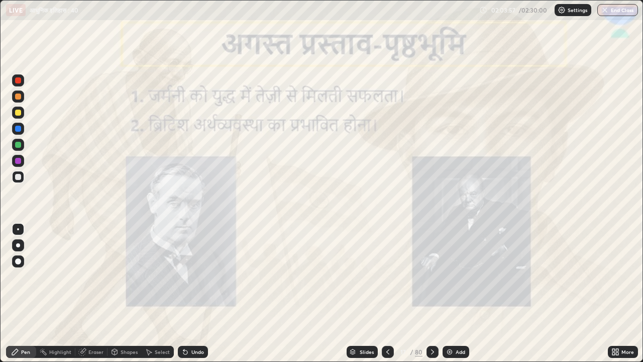
click at [387, 276] on icon at bounding box center [388, 352] width 8 height 8
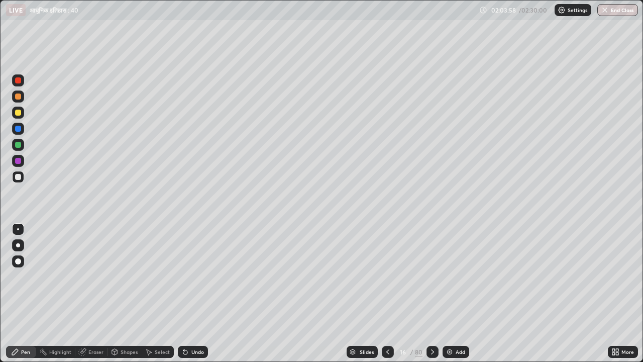
click at [388, 276] on icon at bounding box center [388, 352] width 8 height 8
click at [387, 276] on icon at bounding box center [388, 352] width 8 height 8
click at [389, 276] on icon at bounding box center [388, 352] width 8 height 8
click at [387, 276] on icon at bounding box center [388, 352] width 8 height 8
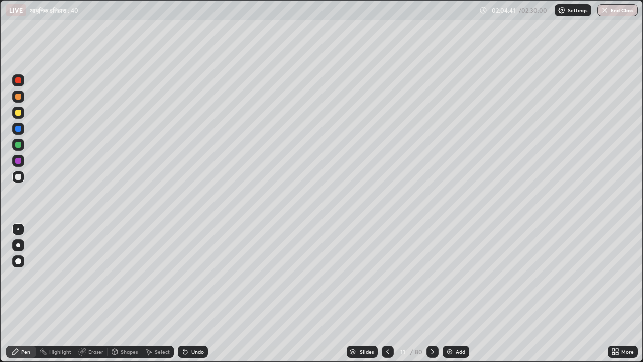
click at [392, 276] on div at bounding box center [388, 352] width 12 height 12
click at [435, 276] on icon at bounding box center [433, 352] width 8 height 8
click at [367, 276] on div "Slides" at bounding box center [367, 351] width 14 height 5
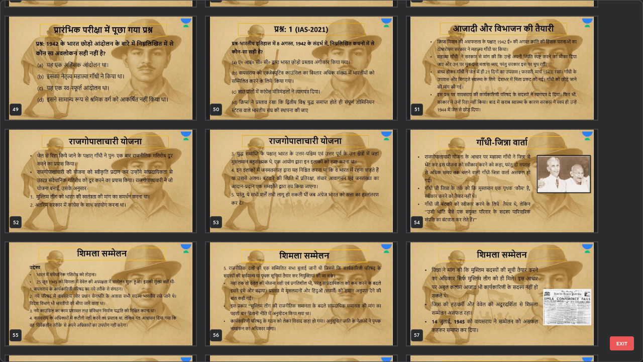
scroll to position [1804, 0]
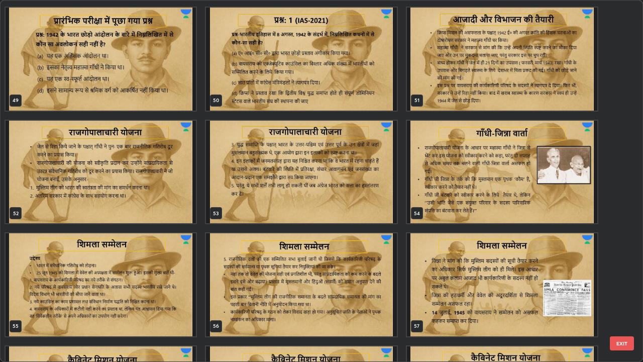
click at [348, 262] on img "grid" at bounding box center [301, 284] width 190 height 103
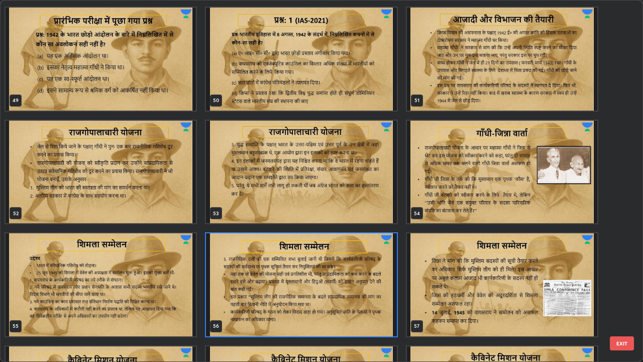
click at [350, 260] on img "grid" at bounding box center [301, 284] width 190 height 103
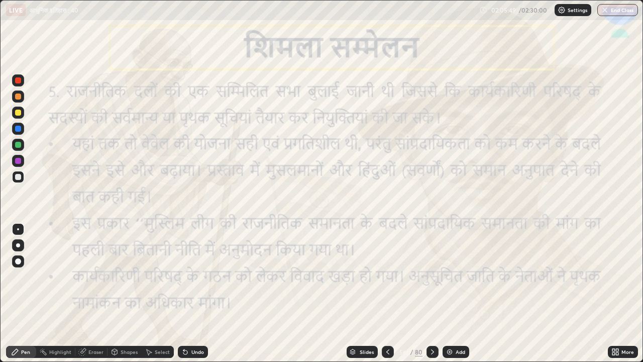
click at [458, 276] on div "Add" at bounding box center [456, 352] width 27 height 12
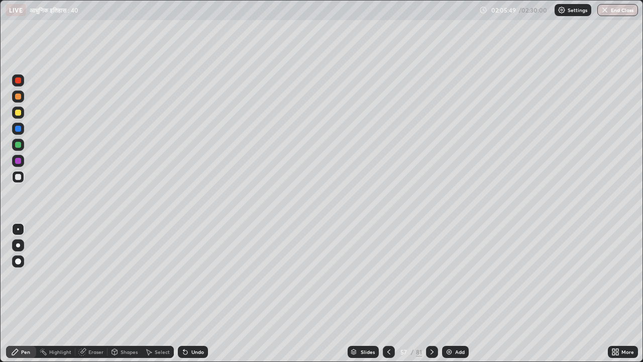
click at [436, 276] on div at bounding box center [432, 352] width 12 height 12
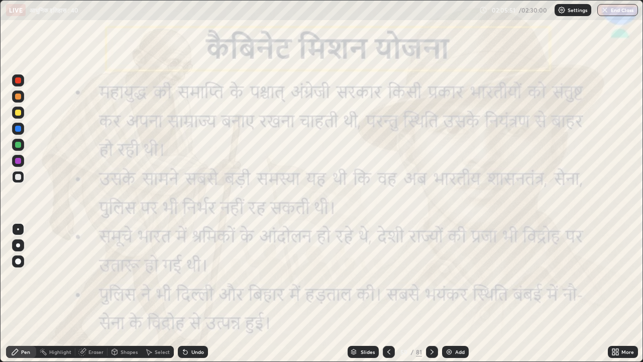
click at [431, 276] on icon at bounding box center [432, 352] width 8 height 8
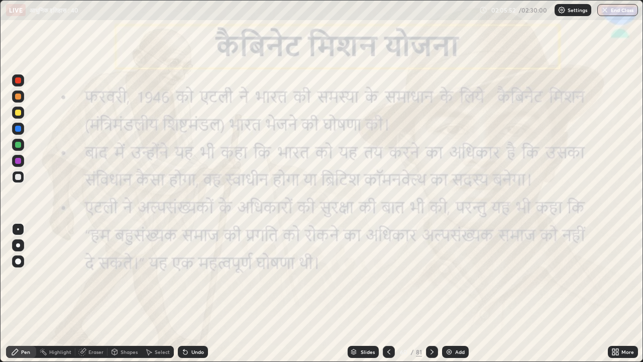
click at [389, 276] on icon at bounding box center [389, 352] width 8 height 8
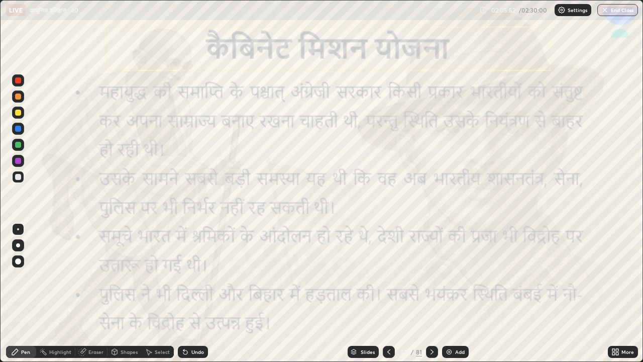
click at [388, 276] on icon at bounding box center [389, 352] width 8 height 8
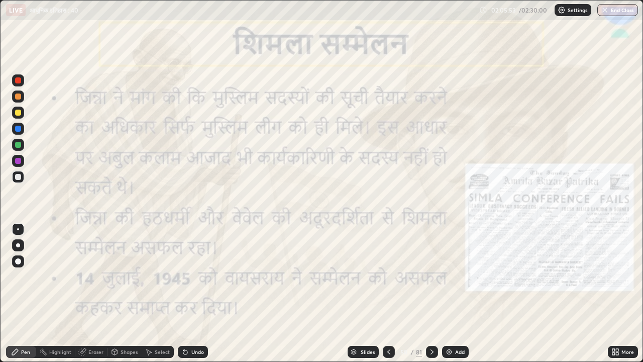
click at [392, 276] on div at bounding box center [389, 352] width 12 height 12
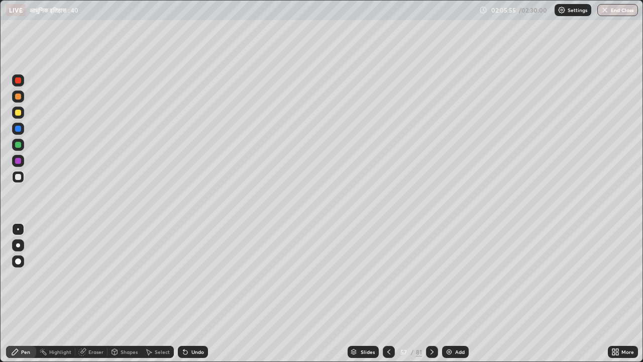
click at [389, 276] on icon at bounding box center [389, 352] width 8 height 8
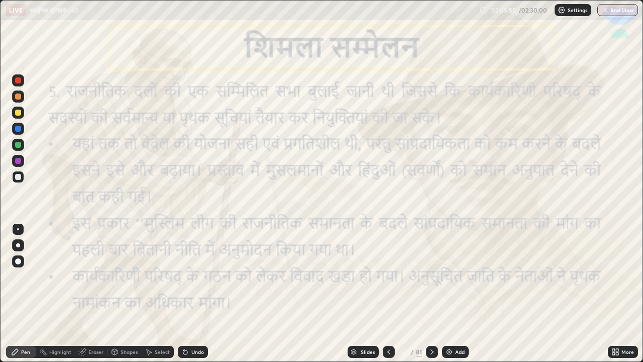
click at [392, 276] on div at bounding box center [389, 352] width 12 height 12
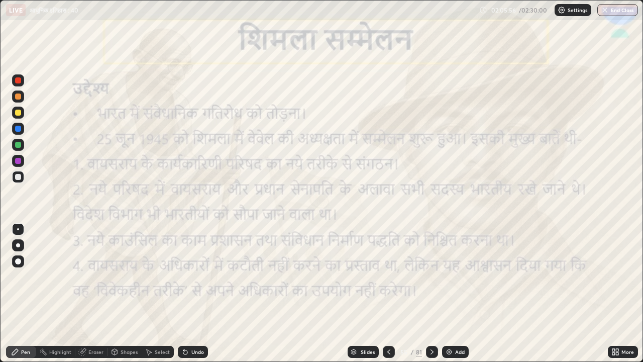
click at [436, 276] on div at bounding box center [432, 352] width 12 height 12
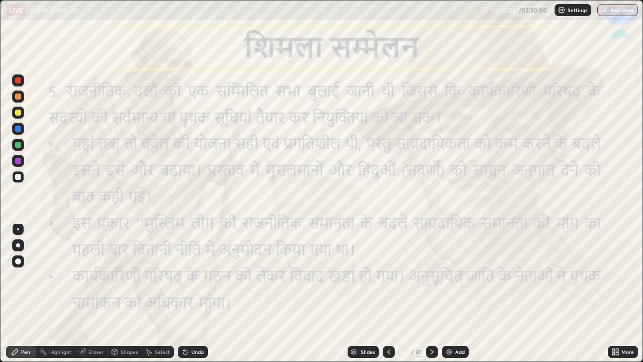
click at [431, 276] on icon at bounding box center [432, 352] width 8 height 8
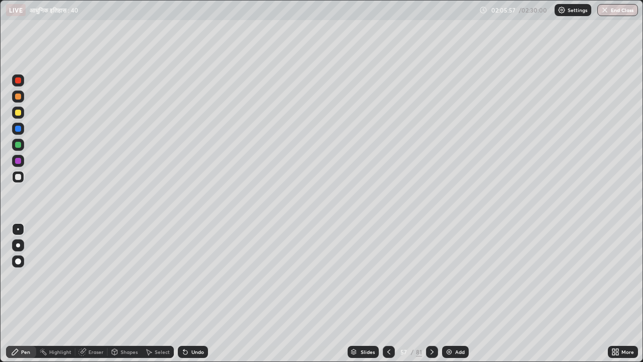
click at [453, 276] on div "Add" at bounding box center [455, 352] width 27 height 12
click at [450, 276] on img at bounding box center [449, 352] width 8 height 8
click at [388, 276] on icon at bounding box center [388, 352] width 8 height 8
click at [387, 276] on icon at bounding box center [388, 352] width 8 height 8
click at [388, 276] on icon at bounding box center [388, 352] width 8 height 8
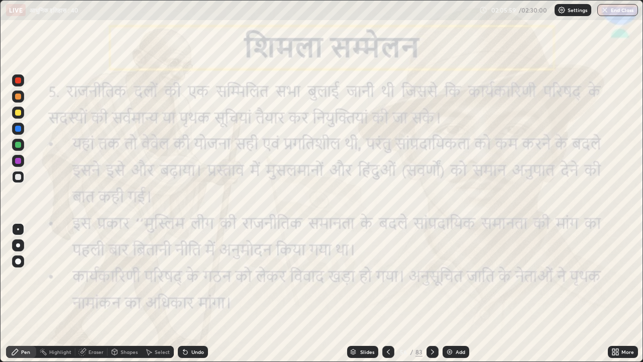
click at [431, 276] on icon at bounding box center [433, 352] width 8 height 8
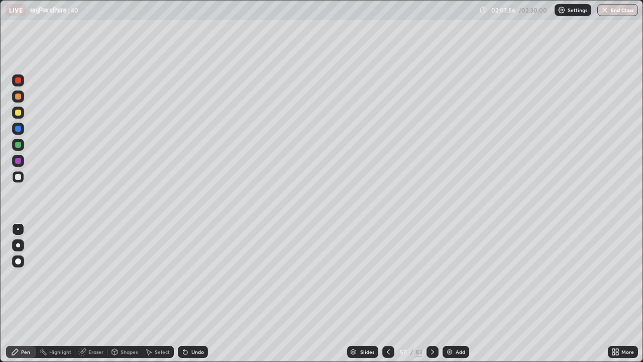
click at [363, 276] on div "Slides" at bounding box center [362, 352] width 31 height 12
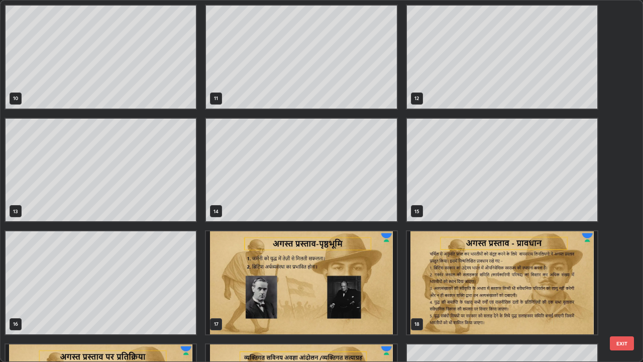
scroll to position [328, 0]
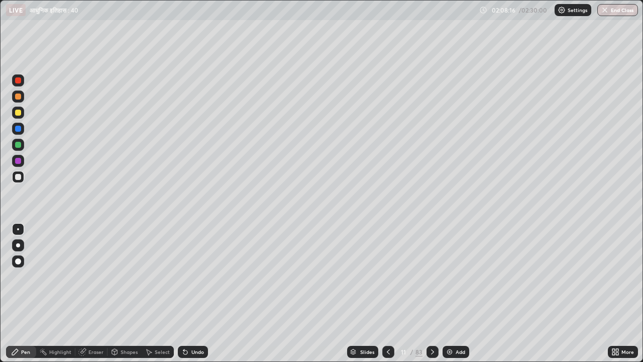
click at [435, 276] on icon at bounding box center [433, 352] width 8 height 8
click at [365, 276] on div "Slides" at bounding box center [367, 351] width 14 height 5
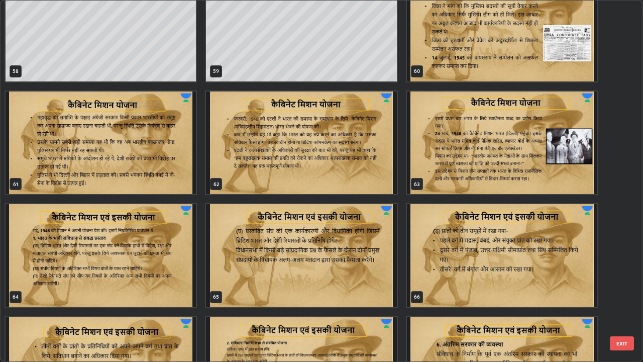
scroll to position [2190, 0]
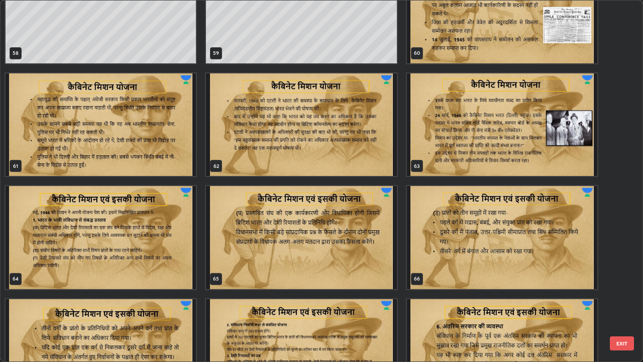
click at [523, 223] on img "grid" at bounding box center [502, 237] width 190 height 103
click at [520, 221] on img "grid" at bounding box center [502, 237] width 190 height 103
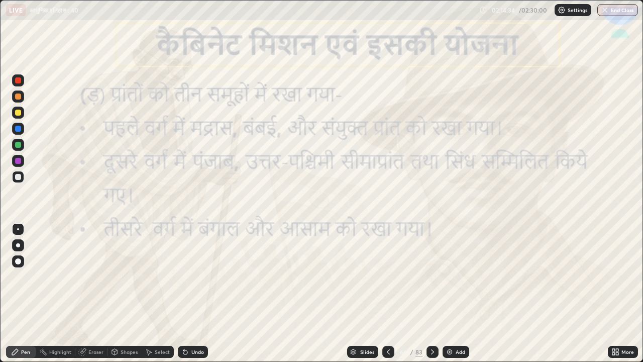
click at [22, 162] on div at bounding box center [18, 161] width 12 height 12
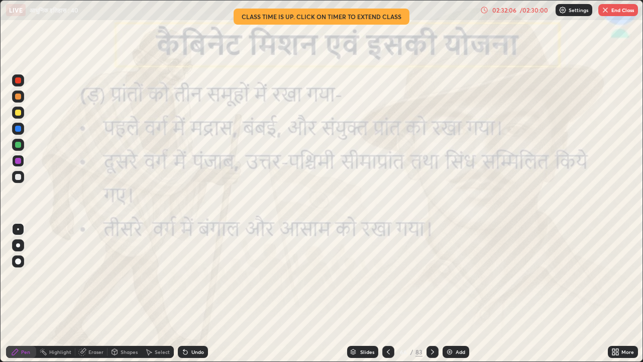
click at [527, 12] on div "/ 02:30:00" at bounding box center [534, 10] width 31 height 6
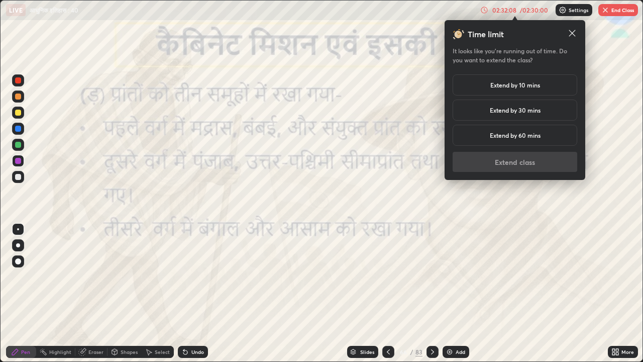
click at [533, 111] on h5 "Extend by 30 mins" at bounding box center [515, 110] width 51 height 9
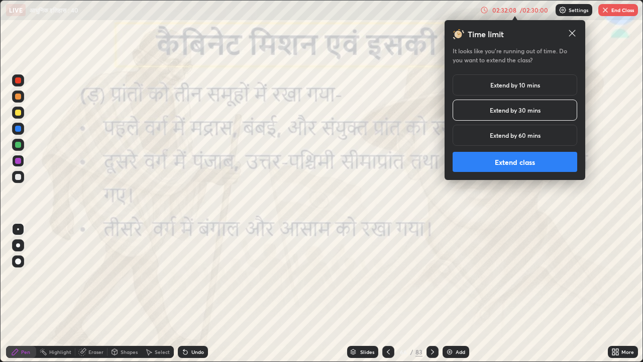
click at [539, 159] on button "Extend class" at bounding box center [515, 162] width 125 height 20
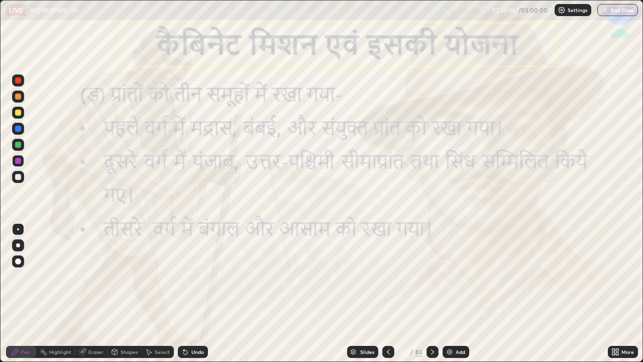
click at [370, 276] on div "Slides" at bounding box center [367, 351] width 14 height 5
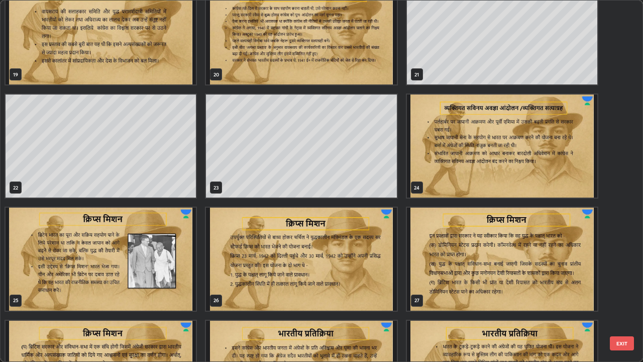
scroll to position [715, 0]
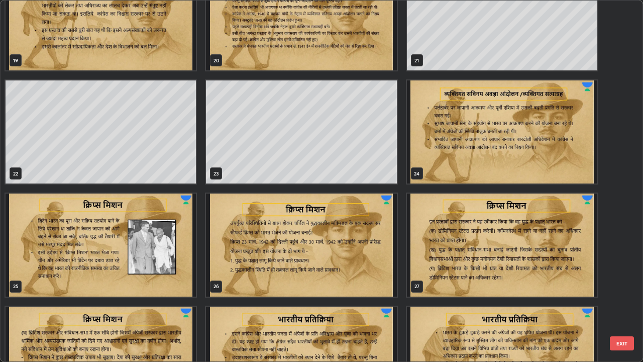
click at [533, 143] on img "grid" at bounding box center [502, 131] width 190 height 103
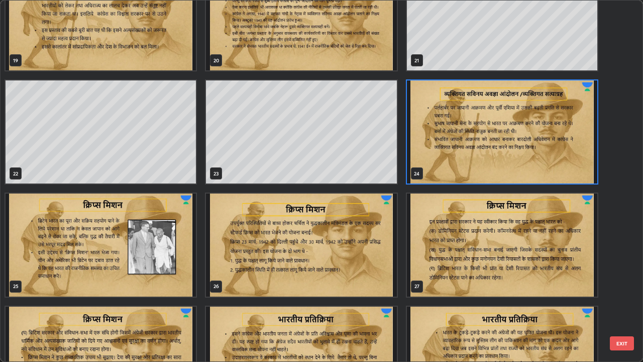
click at [533, 144] on img "grid" at bounding box center [502, 131] width 190 height 103
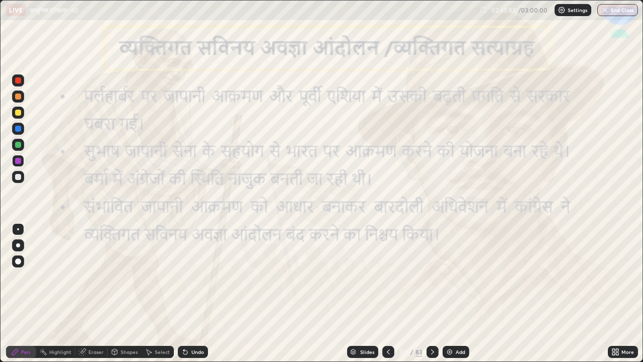
click at [24, 162] on div at bounding box center [18, 161] width 12 height 12
click at [370, 276] on div "Slides" at bounding box center [367, 351] width 14 height 5
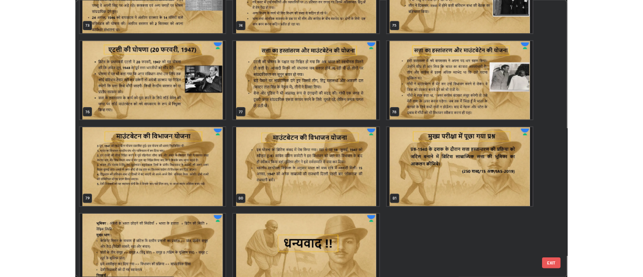
scroll to position [2785, 0]
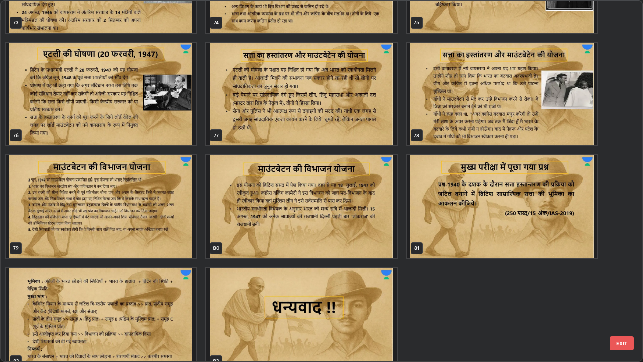
click at [379, 195] on img "grid" at bounding box center [301, 206] width 190 height 103
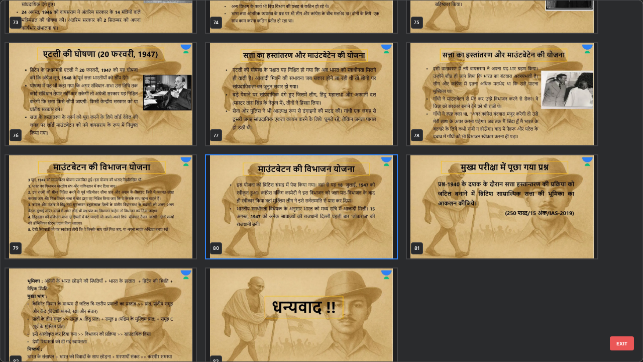
click at [379, 192] on img "grid" at bounding box center [301, 206] width 190 height 103
click at [381, 190] on img "grid" at bounding box center [301, 206] width 190 height 103
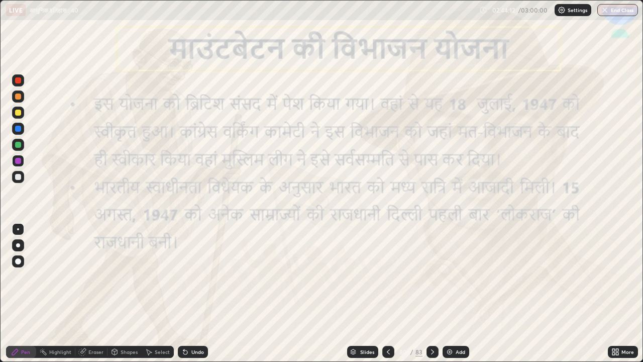
click at [619, 12] on button "End Class" at bounding box center [617, 10] width 41 height 12
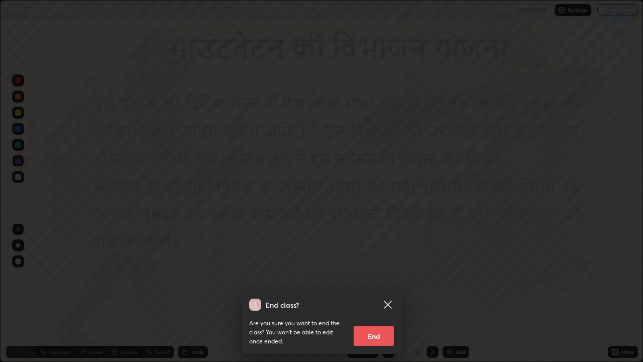
click at [382, 276] on button "End" at bounding box center [374, 336] width 40 height 20
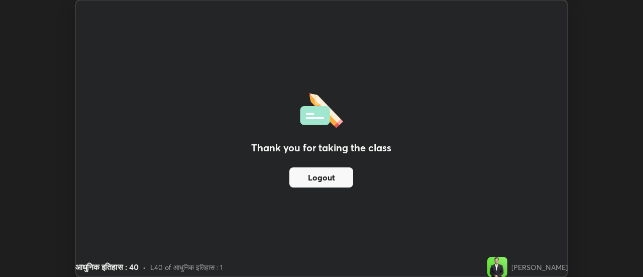
scroll to position [49975, 49609]
